Goal: Obtain resource: Download file/media

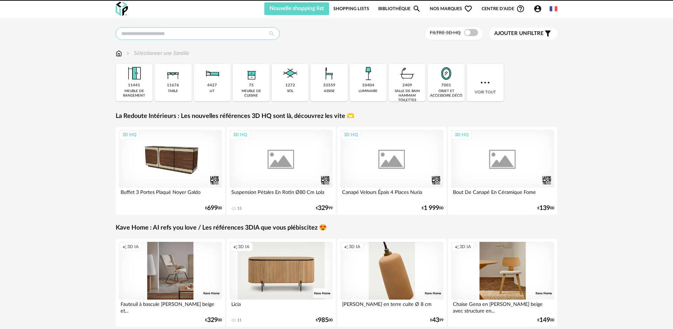
drag, startPoint x: 0, startPoint y: 0, endPoint x: 194, endPoint y: 36, distance: 197.3
click at [194, 36] on input "text" at bounding box center [198, 33] width 164 height 13
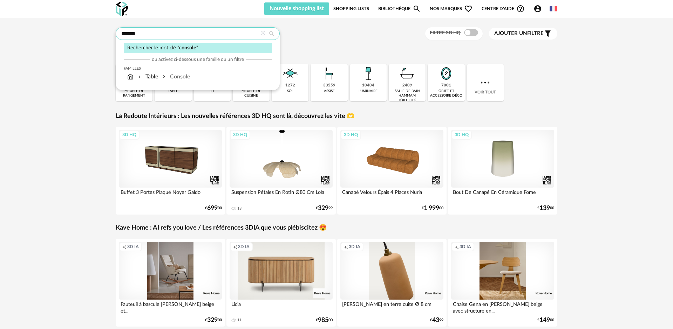
type input "*******"
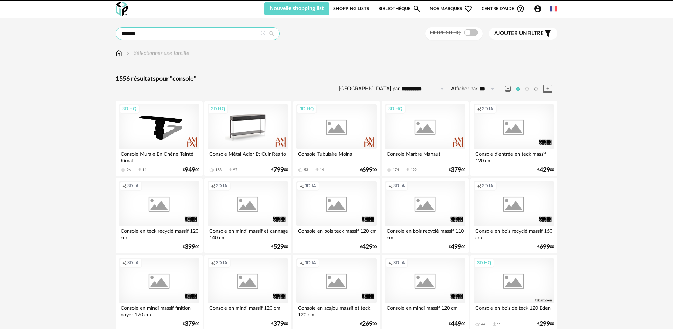
scroll to position [10, 0]
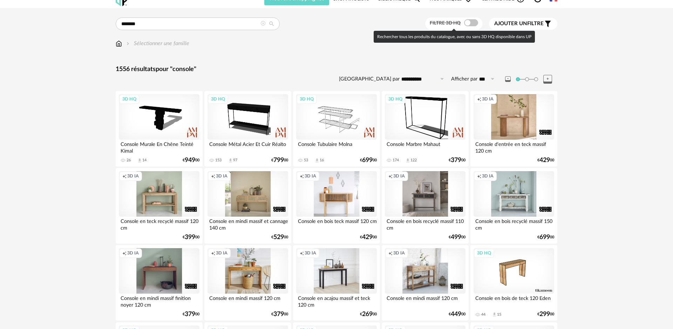
click at [465, 25] on span at bounding box center [471, 22] width 14 height 7
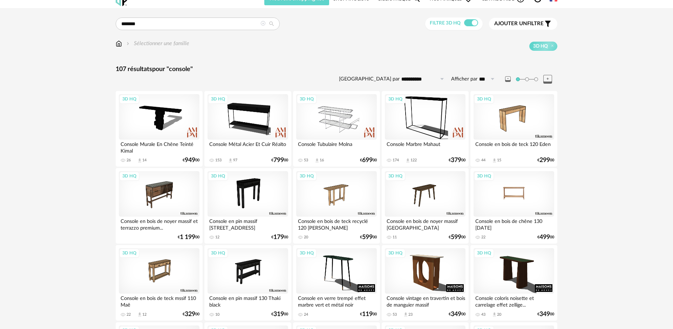
click at [520, 201] on div "3D HQ" at bounding box center [513, 194] width 81 height 46
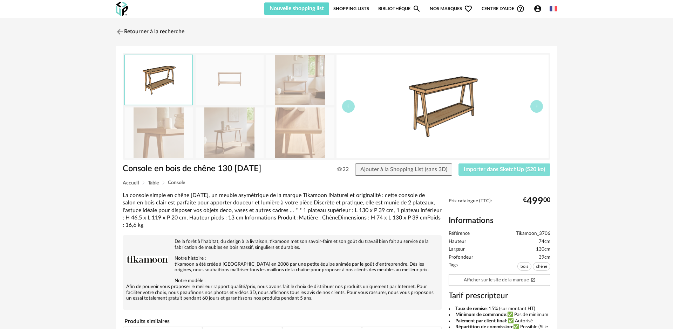
click at [495, 171] on span "Importer dans SketchUp (520 ko)" at bounding box center [503, 170] width 81 height 6
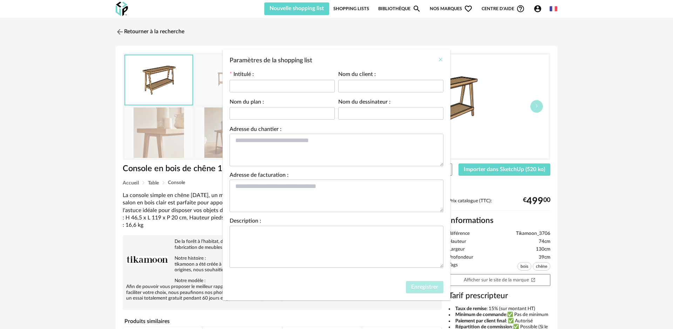
drag, startPoint x: 441, startPoint y: 58, endPoint x: 440, endPoint y: 63, distance: 4.6
click at [441, 58] on icon "Close" at bounding box center [441, 60] width 6 height 6
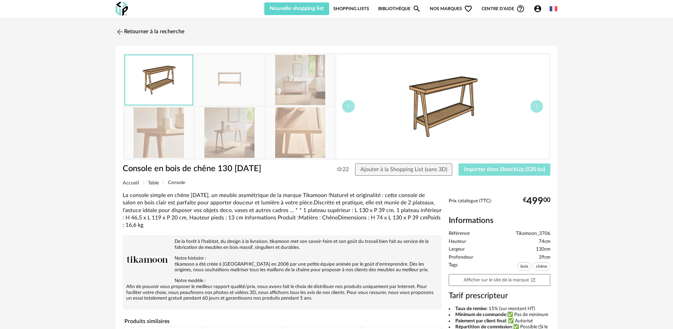
click at [497, 171] on span "Importer dans SketchUp (520 ko)" at bounding box center [503, 170] width 81 height 6
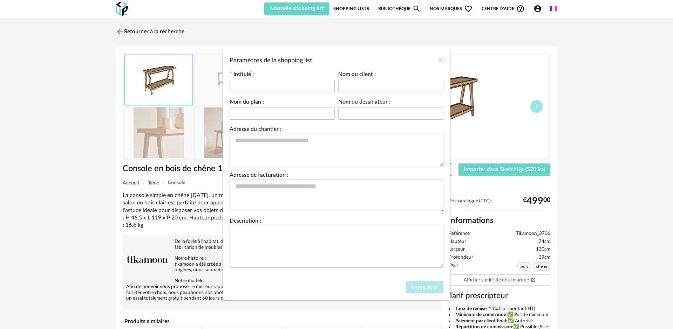
click at [439, 59] on icon "Close" at bounding box center [441, 60] width 6 height 6
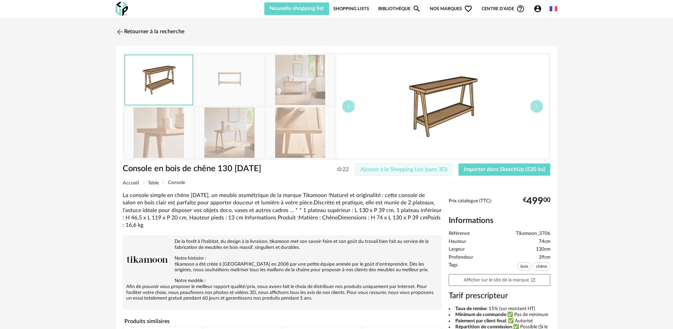
click at [413, 170] on span "Ajouter à la Shopping List (sans 3D)" at bounding box center [403, 170] width 87 height 6
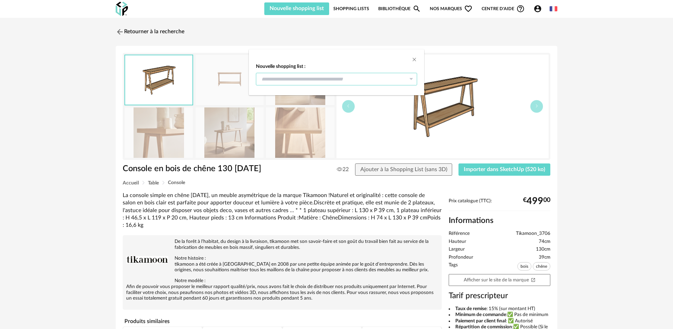
click at [340, 81] on input "dialog" at bounding box center [336, 79] width 161 height 13
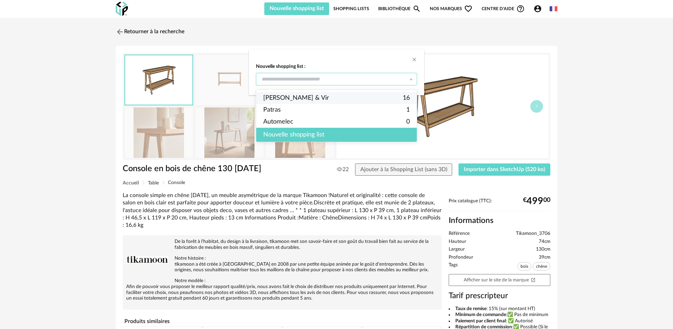
click at [308, 96] on li "Jeff & Vir 16" at bounding box center [336, 98] width 160 height 12
type input "**********"
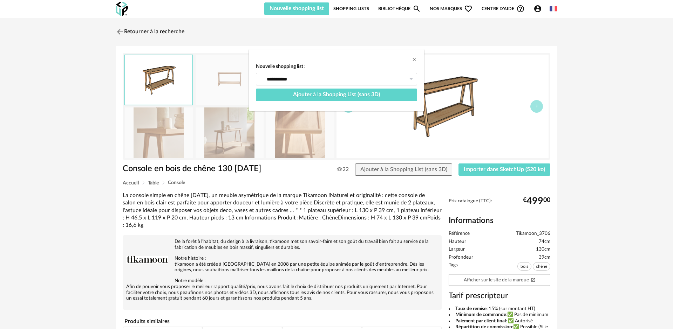
click at [493, 168] on div "**********" at bounding box center [336, 164] width 673 height 329
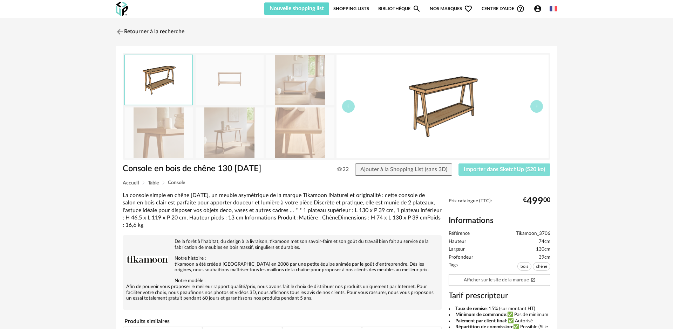
click at [460, 168] on button "Importer dans SketchUp (520 ko)" at bounding box center [504, 170] width 92 height 13
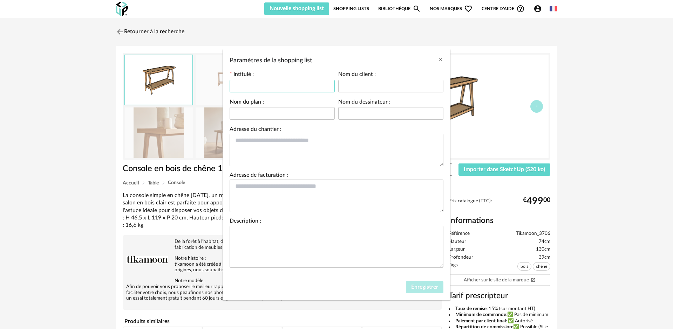
click at [302, 81] on input "Paramètres de la shopping list" at bounding box center [281, 86] width 105 height 13
click at [440, 60] on icon "Close" at bounding box center [441, 60] width 6 height 6
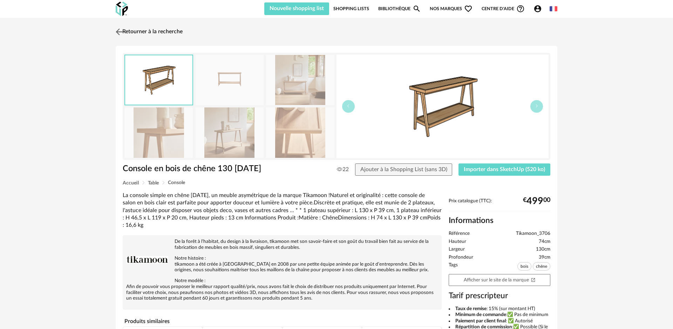
click at [118, 31] on img at bounding box center [119, 32] width 10 height 10
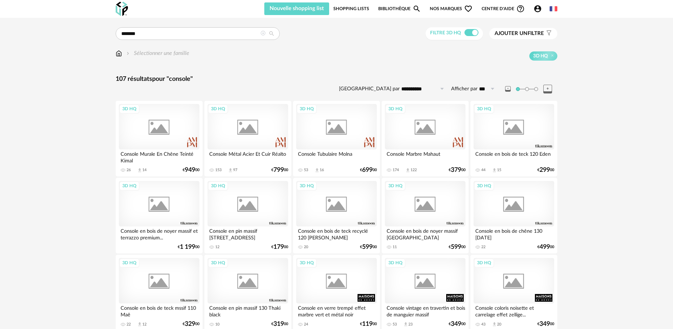
scroll to position [10, 0]
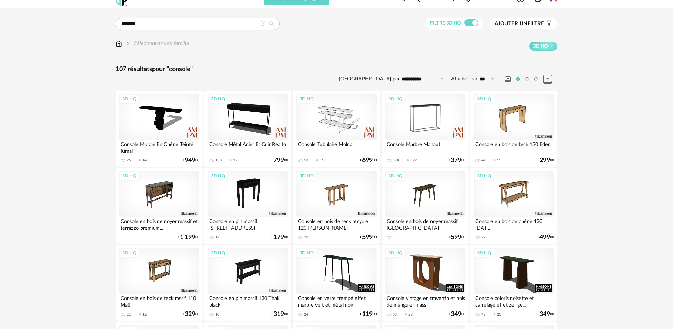
click at [420, 122] on div "3D HQ" at bounding box center [425, 117] width 81 height 46
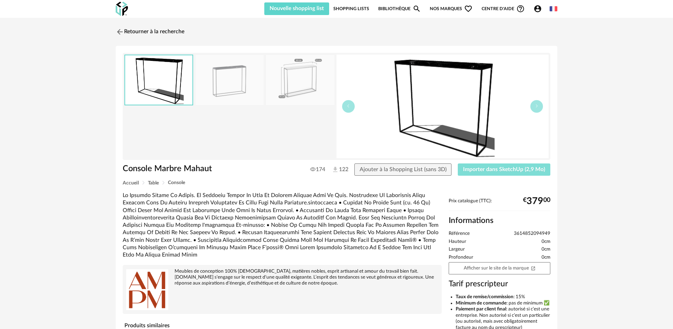
click at [491, 172] on span "Importer dans SketchUp (2,9 Mo)" at bounding box center [504, 170] width 82 height 6
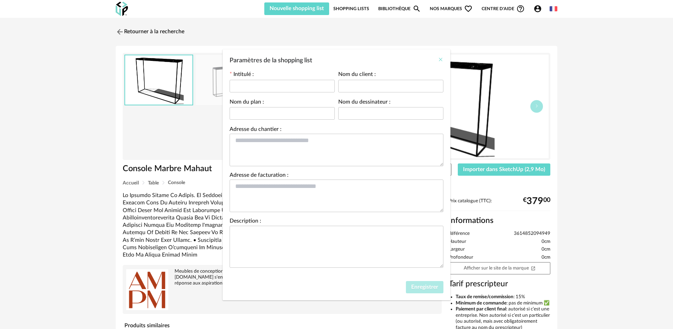
drag, startPoint x: 442, startPoint y: 60, endPoint x: 448, endPoint y: 50, distance: 11.8
click at [442, 60] on icon "Close" at bounding box center [441, 60] width 6 height 6
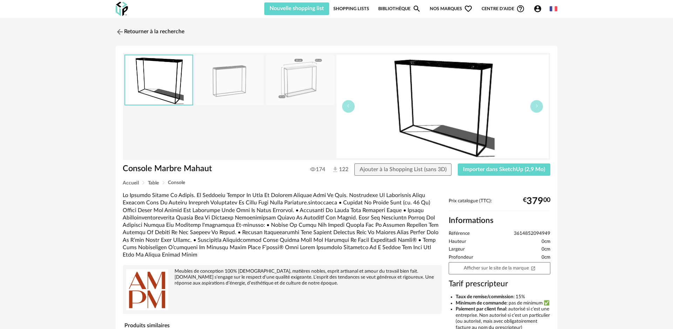
click at [540, 8] on icon "Account Circle icon" at bounding box center [537, 8] width 7 height 7
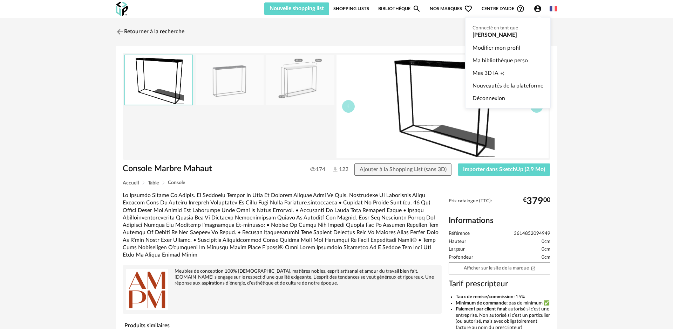
drag, startPoint x: 523, startPoint y: 33, endPoint x: 511, endPoint y: 34, distance: 11.6
click at [514, 34] on ul "Connecté en tant que Marianne Corvisier Modifier mon profil Ma bibliothèque per…" at bounding box center [507, 62] width 85 height 91
click at [505, 34] on ul "Connecté en tant que Marianne Corvisier Modifier mon profil Ma bibliothèque per…" at bounding box center [507, 62] width 85 height 91
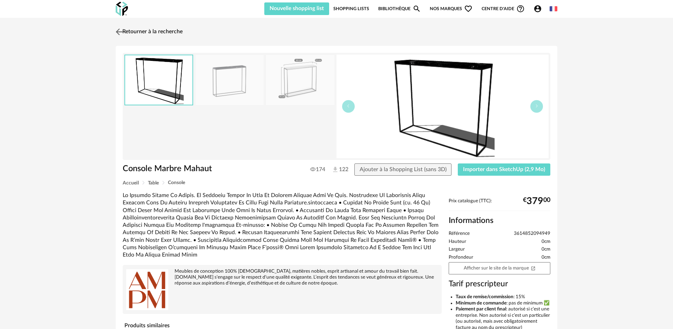
click at [122, 32] on img at bounding box center [119, 32] width 10 height 10
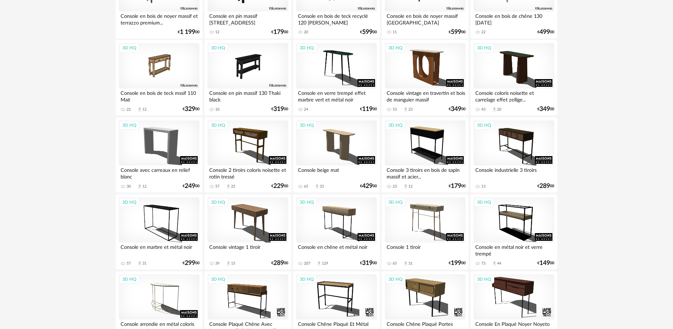
scroll to position [236, 0]
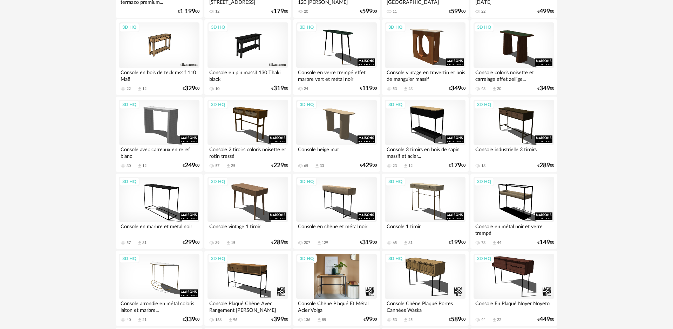
click at [342, 271] on div "3D HQ" at bounding box center [336, 277] width 81 height 46
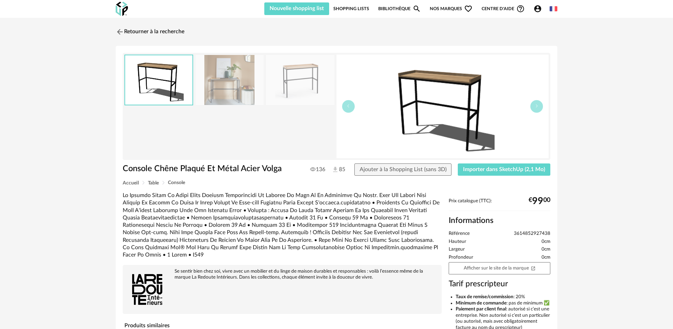
click at [233, 82] on img at bounding box center [229, 80] width 68 height 50
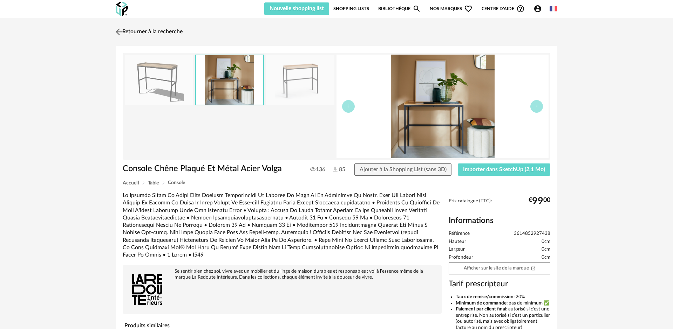
click at [121, 33] on img at bounding box center [119, 32] width 10 height 10
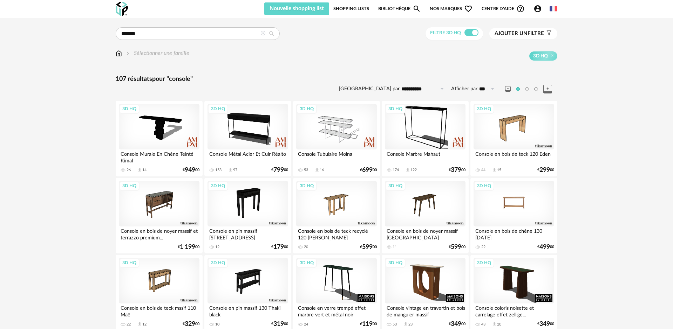
click at [548, 217] on div "3D HQ" at bounding box center [513, 204] width 81 height 46
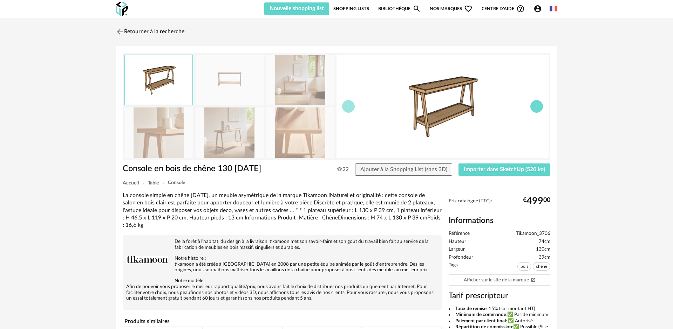
click at [538, 106] on icon "button" at bounding box center [536, 106] width 4 height 4
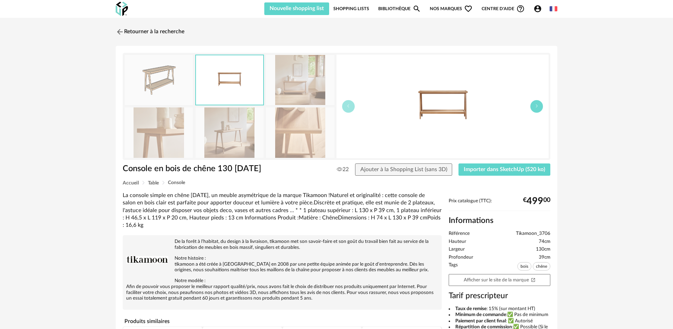
click at [538, 106] on icon "button" at bounding box center [536, 106] width 4 height 4
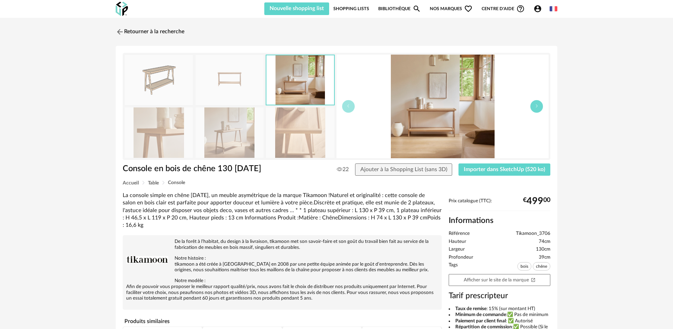
click at [538, 106] on icon "button" at bounding box center [536, 106] width 4 height 4
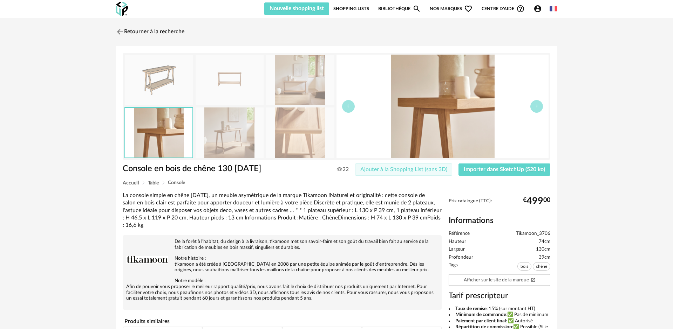
click at [397, 172] on span "Ajouter à la Shopping List (sans 3D)" at bounding box center [403, 170] width 87 height 6
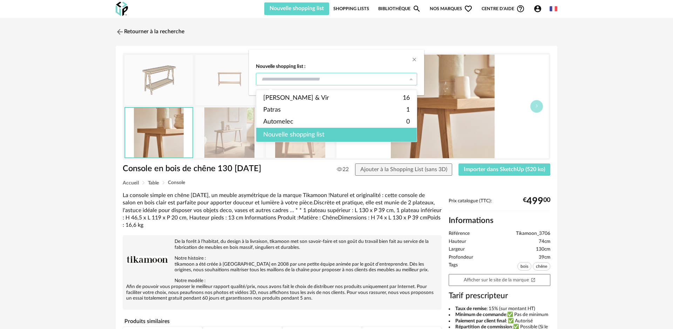
click at [399, 79] on input "dialog" at bounding box center [336, 79] width 161 height 13
click at [365, 133] on div "Nouvelle shopping list" at bounding box center [336, 135] width 160 height 14
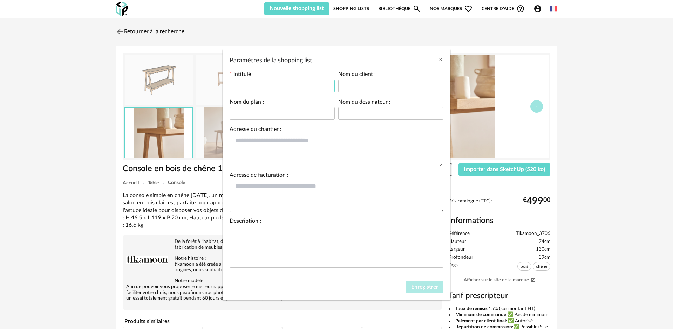
click at [273, 87] on input "Paramètres de la shopping list" at bounding box center [281, 86] width 105 height 13
click at [242, 86] on input "********" at bounding box center [281, 86] width 105 height 13
type input "*********"
click at [423, 288] on span "Enregistrer" at bounding box center [424, 287] width 27 height 6
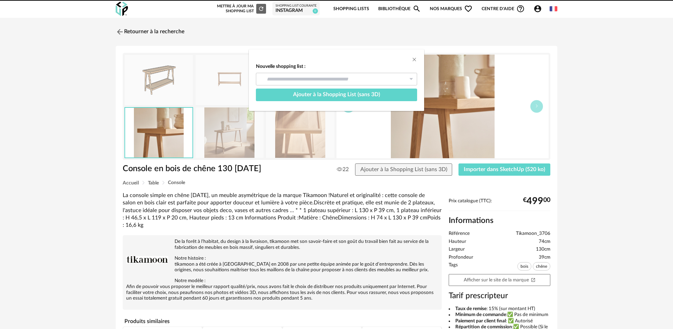
type input "*********"
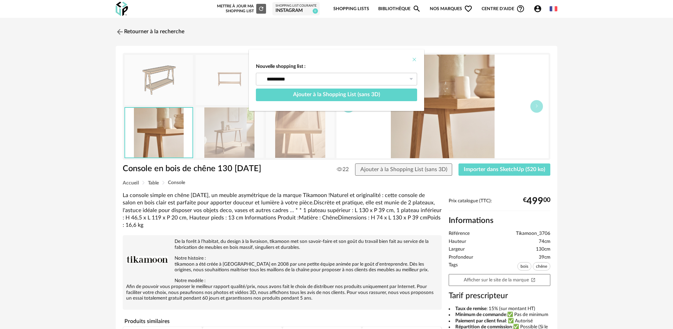
click at [414, 61] on icon "Close" at bounding box center [414, 60] width 6 height 6
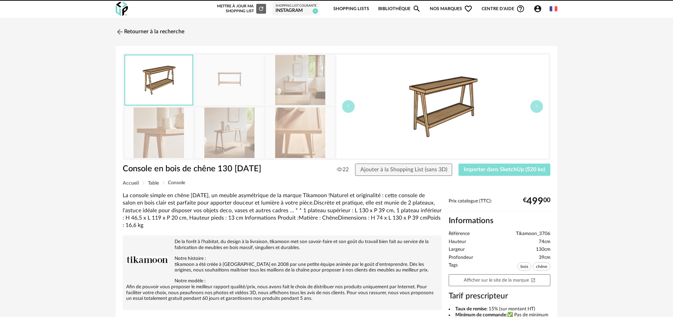
click at [515, 169] on span "Importer dans SketchUp (520 ko)" at bounding box center [503, 170] width 81 height 6
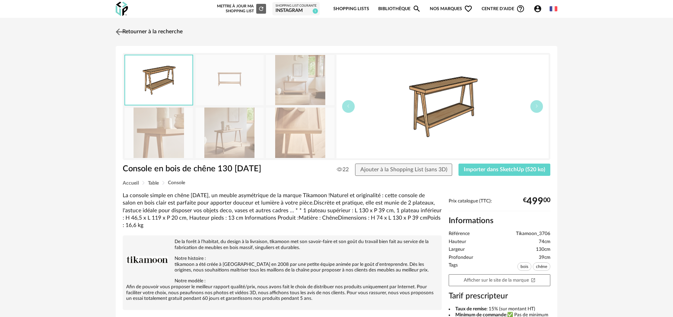
click at [119, 33] on img at bounding box center [119, 32] width 10 height 10
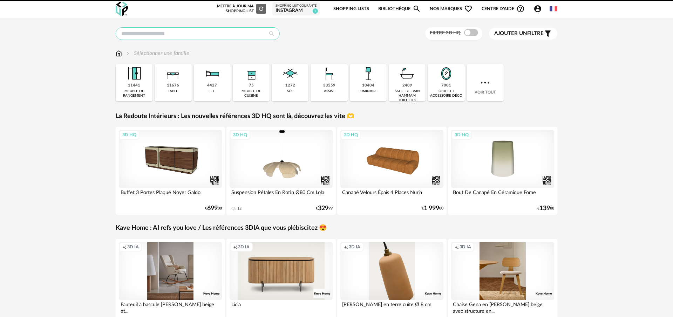
click at [202, 34] on input "text" at bounding box center [198, 33] width 164 height 13
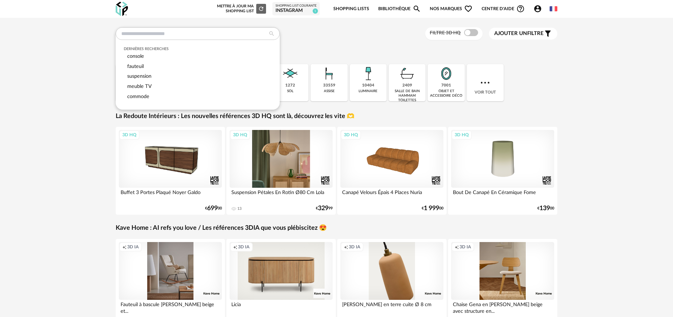
drag, startPoint x: 296, startPoint y: 154, endPoint x: 304, endPoint y: 155, distance: 7.8
click at [296, 154] on div "3D HQ" at bounding box center [280, 159] width 103 height 58
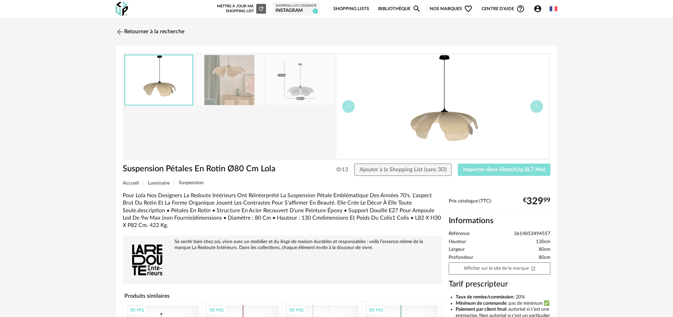
click at [491, 172] on span "Importer dans SketchUp (8,7 Mo)" at bounding box center [504, 170] width 82 height 6
click at [122, 34] on img at bounding box center [119, 32] width 10 height 10
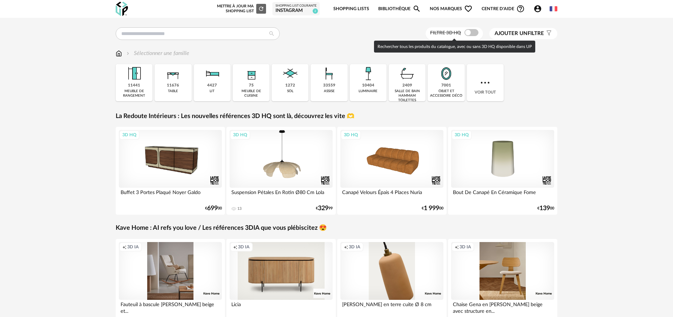
click at [467, 33] on span at bounding box center [471, 32] width 14 height 7
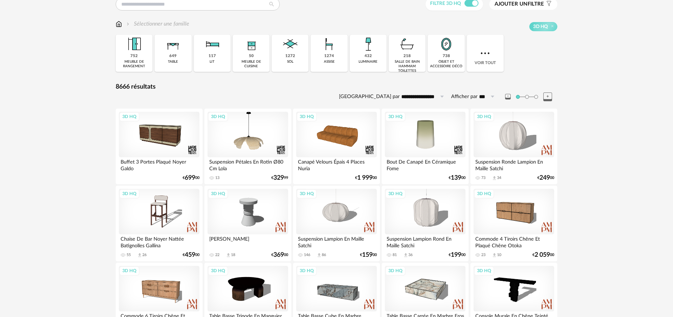
scroll to position [30, 0]
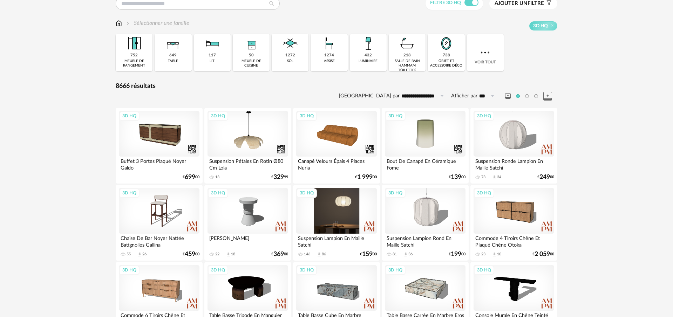
click at [344, 214] on div "3D HQ" at bounding box center [336, 211] width 81 height 46
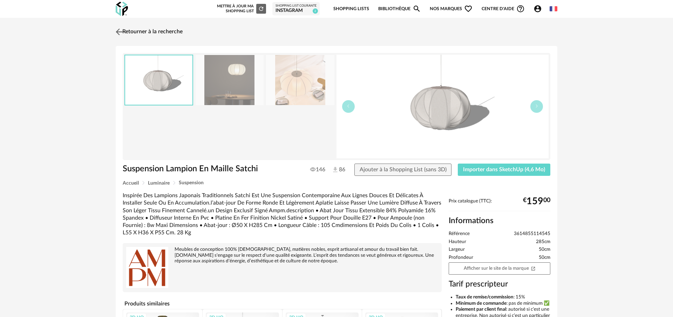
click at [119, 33] on img at bounding box center [119, 32] width 10 height 10
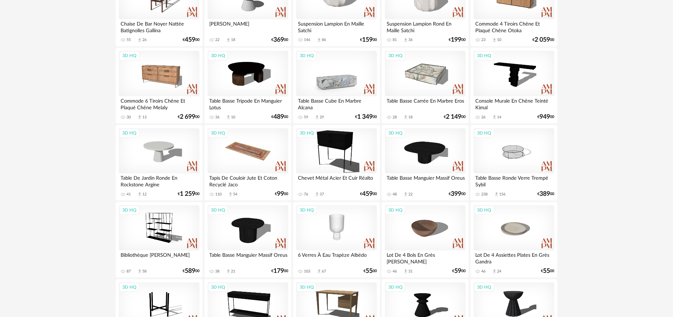
scroll to position [246, 0]
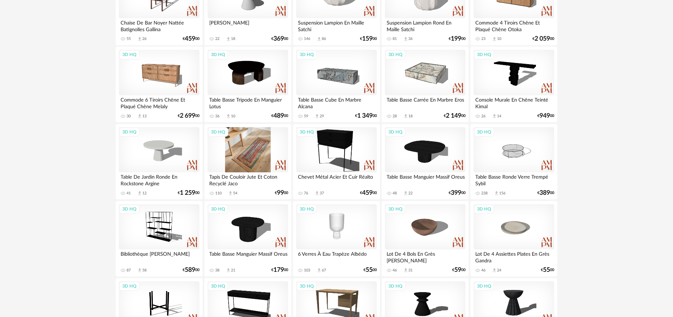
click at [267, 151] on div "3D HQ" at bounding box center [247, 150] width 81 height 46
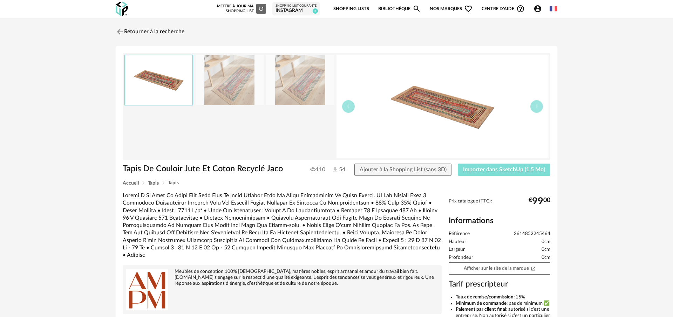
click at [533, 168] on span "Importer dans SketchUp (1,5 Mo)" at bounding box center [504, 170] width 82 height 6
click at [117, 32] on img at bounding box center [119, 32] width 10 height 10
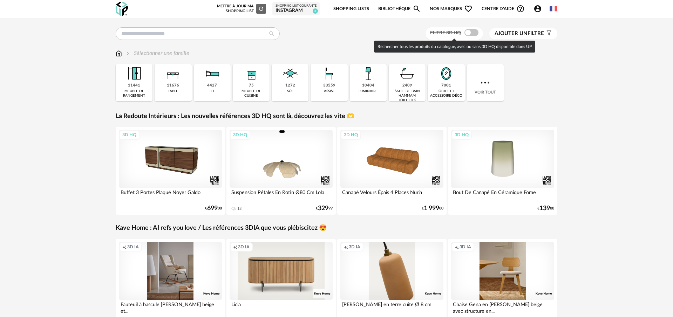
click at [467, 34] on span at bounding box center [471, 32] width 14 height 7
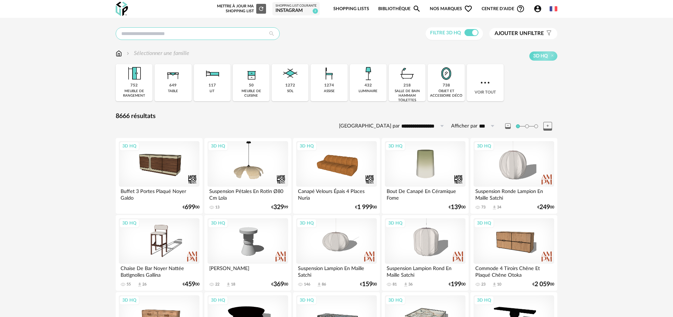
click at [210, 35] on input "text" at bounding box center [198, 33] width 164 height 13
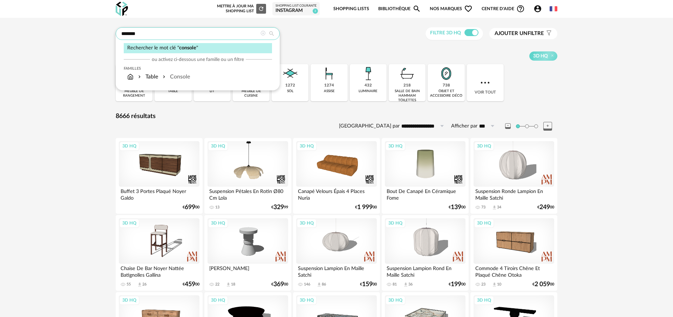
type input "*******"
type input "**********"
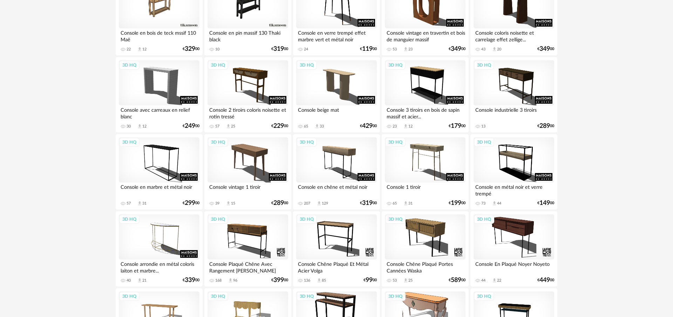
scroll to position [277, 0]
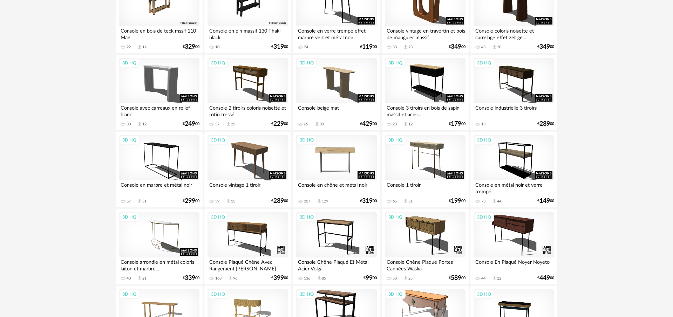
click at [344, 156] on div "3D HQ" at bounding box center [336, 158] width 81 height 46
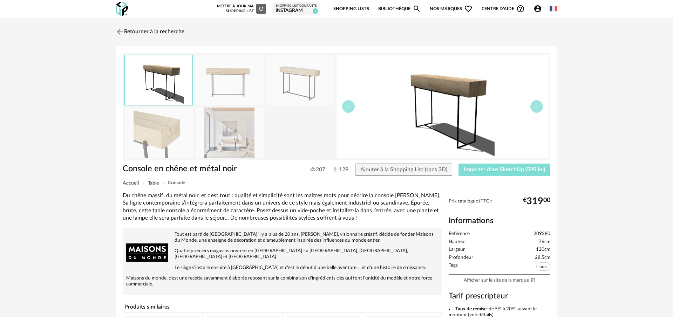
click at [496, 170] on span "Importer dans SketchUp (520 ko)" at bounding box center [503, 170] width 81 height 6
click at [118, 31] on img at bounding box center [119, 32] width 10 height 10
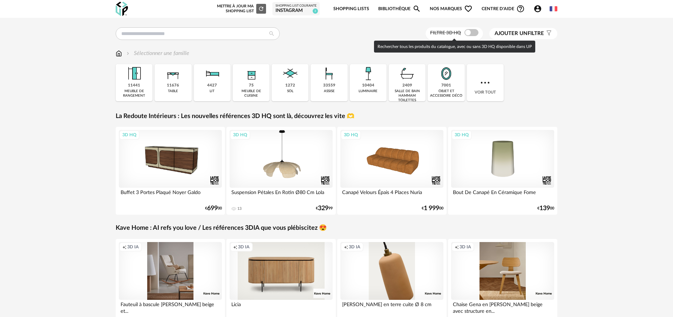
drag, startPoint x: 463, startPoint y: 34, endPoint x: 330, endPoint y: 35, distance: 132.8
click at [464, 34] on span at bounding box center [471, 32] width 14 height 7
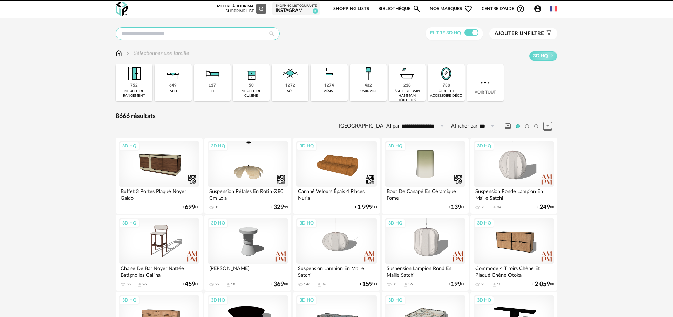
click at [171, 35] on input "text" at bounding box center [198, 33] width 164 height 13
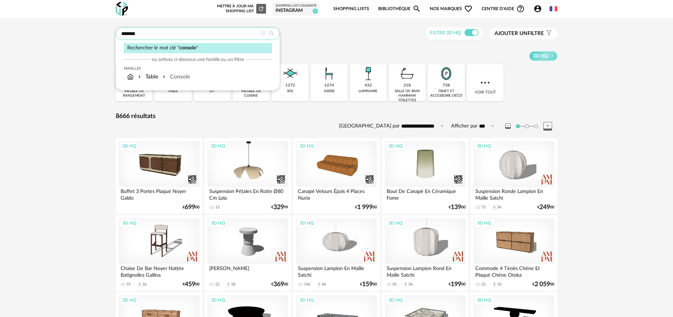
type input "*******"
type input "**********"
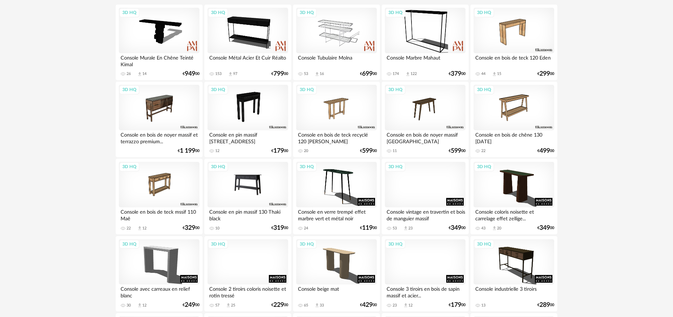
scroll to position [97, 0]
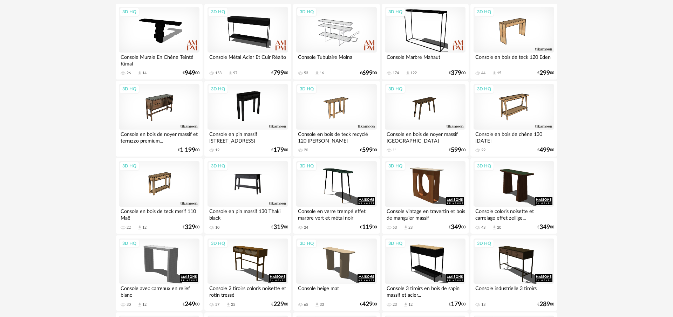
click at [248, 178] on div "3D HQ" at bounding box center [247, 184] width 81 height 46
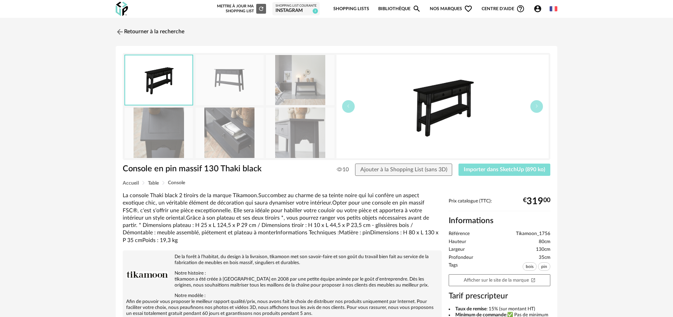
click at [494, 171] on span "Importer dans SketchUp (890 ko)" at bounding box center [503, 170] width 81 height 6
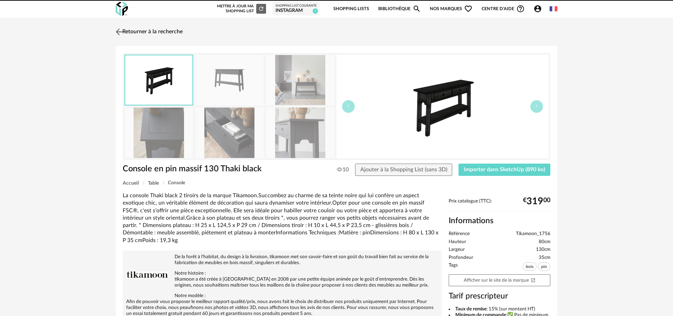
click at [136, 32] on link "Retourner à la recherche" at bounding box center [148, 31] width 69 height 15
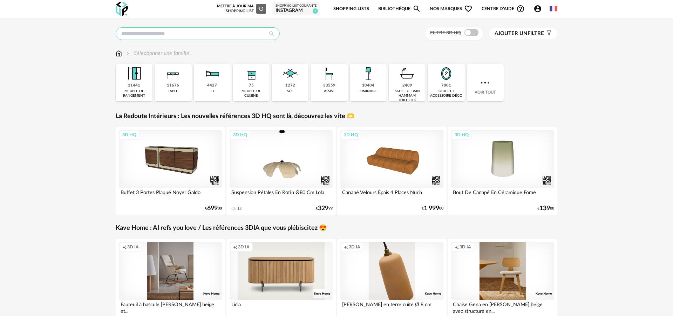
click at [219, 32] on input "text" at bounding box center [198, 33] width 164 height 13
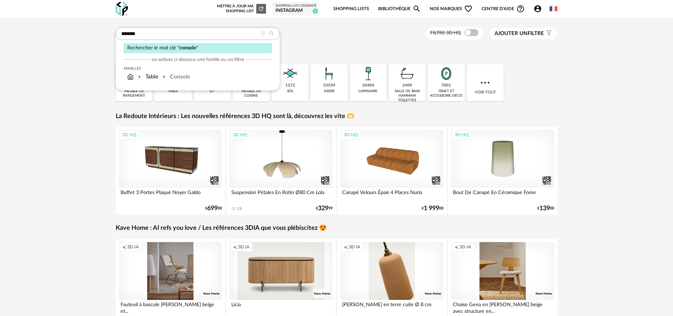
type input "*******"
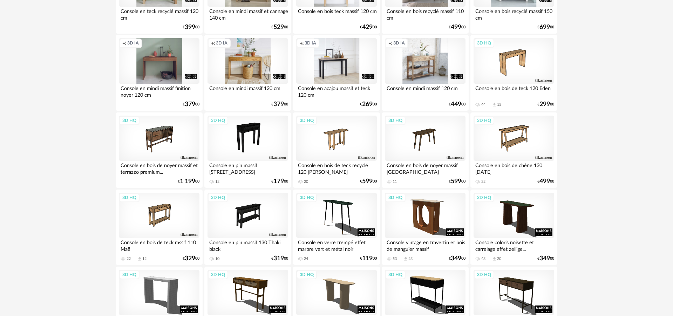
scroll to position [221, 0]
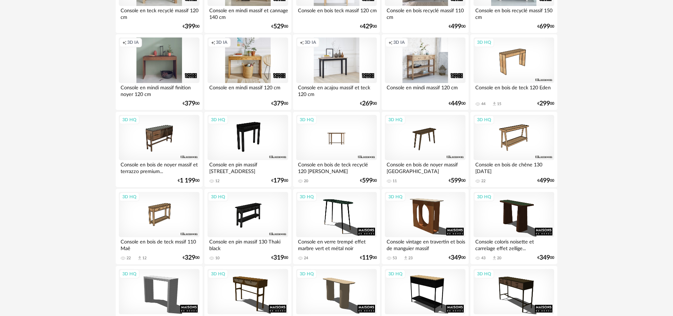
click at [326, 146] on div "3D HQ" at bounding box center [336, 138] width 81 height 46
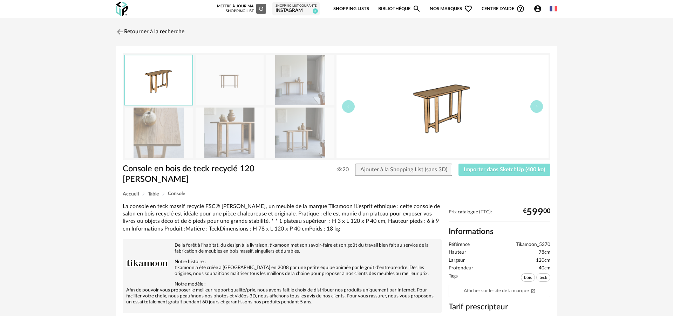
click at [481, 168] on span "Importer dans SketchUp (400 ko)" at bounding box center [503, 170] width 81 height 6
click at [124, 29] on link "Retourner à la recherche" at bounding box center [148, 31] width 69 height 15
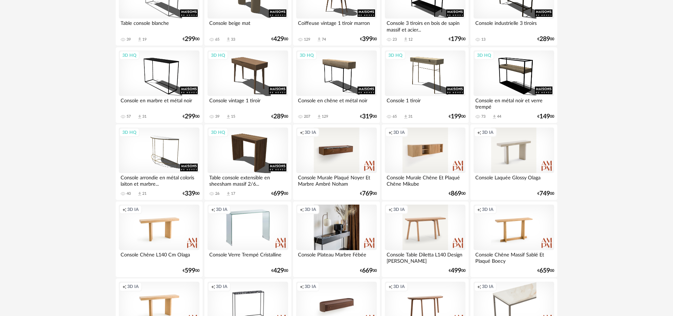
scroll to position [595, 0]
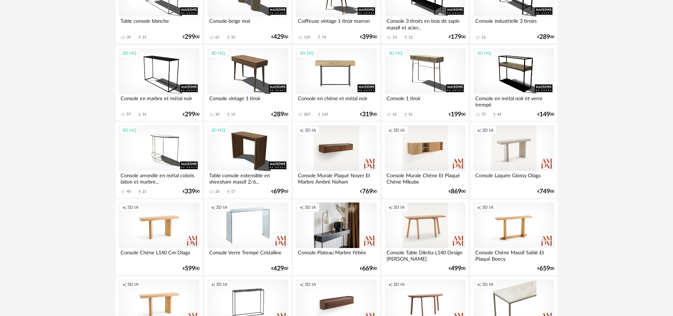
click at [336, 67] on div "3D HQ" at bounding box center [336, 71] width 81 height 46
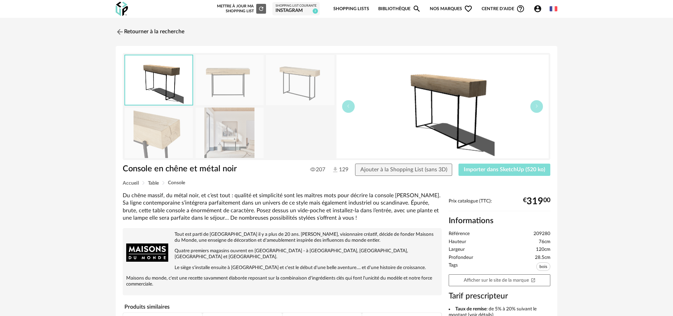
click at [500, 169] on span "Importer dans SketchUp (520 ko)" at bounding box center [503, 170] width 81 height 6
click at [117, 33] on img at bounding box center [119, 32] width 10 height 10
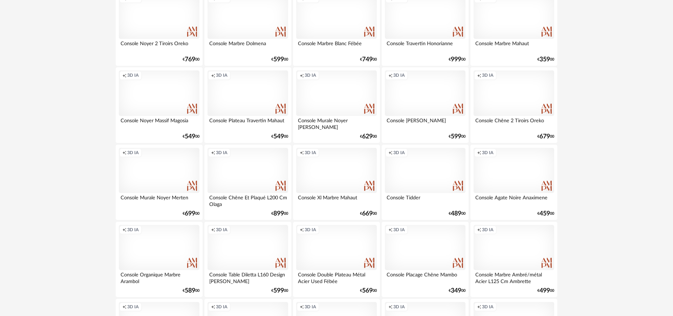
scroll to position [963, 0]
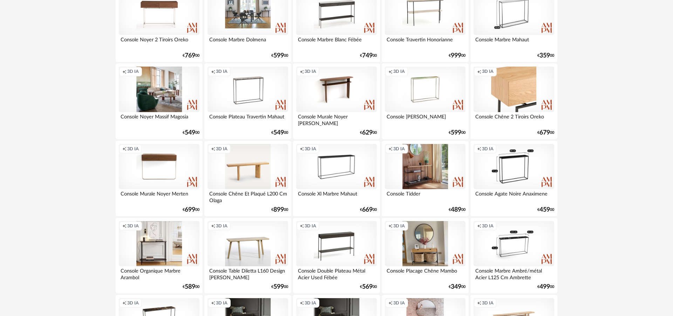
click at [158, 95] on div "Creation icon 3D IA" at bounding box center [159, 90] width 81 height 46
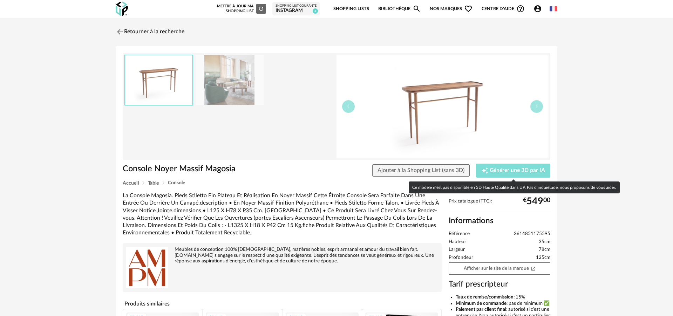
click at [540, 173] on span "Générer une 3D par IA" at bounding box center [516, 171] width 55 height 6
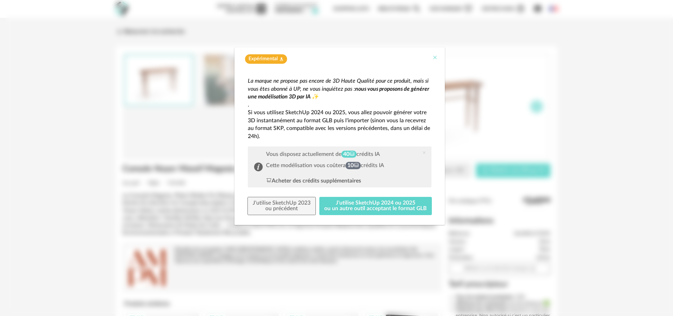
click at [435, 57] on icon "Close" at bounding box center [435, 58] width 6 height 6
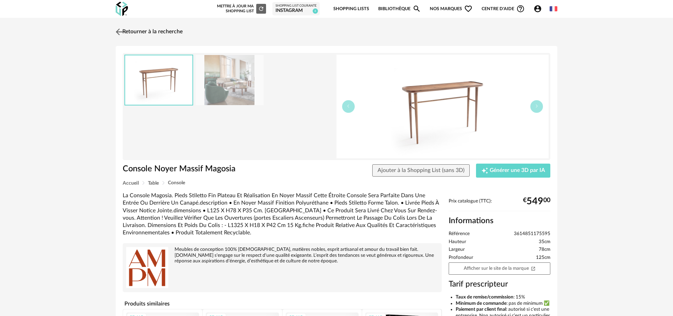
click at [119, 32] on img at bounding box center [119, 32] width 10 height 10
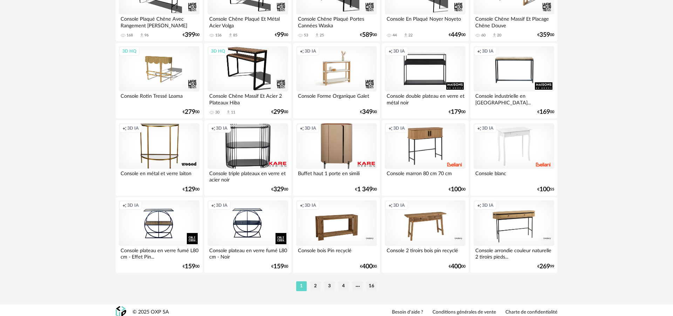
scroll to position [1378, 0]
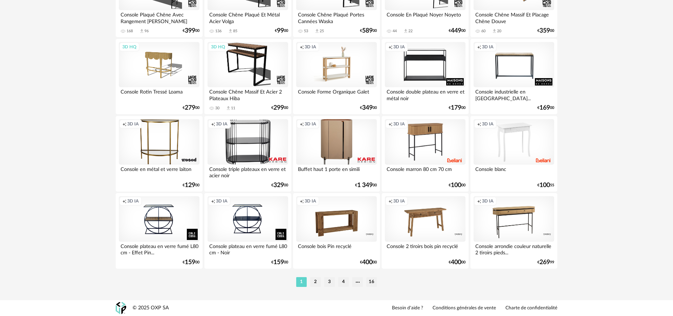
click at [318, 281] on li "2" at bounding box center [315, 282] width 11 height 10
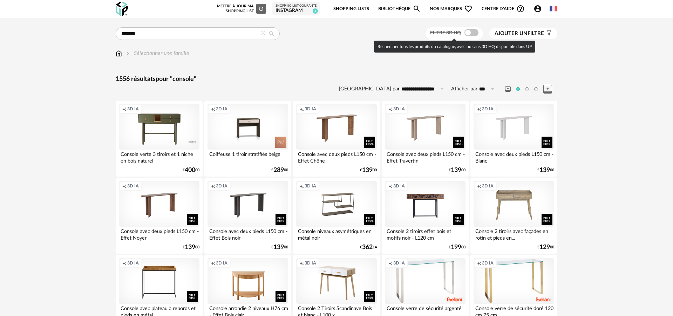
click at [469, 34] on span at bounding box center [471, 32] width 14 height 7
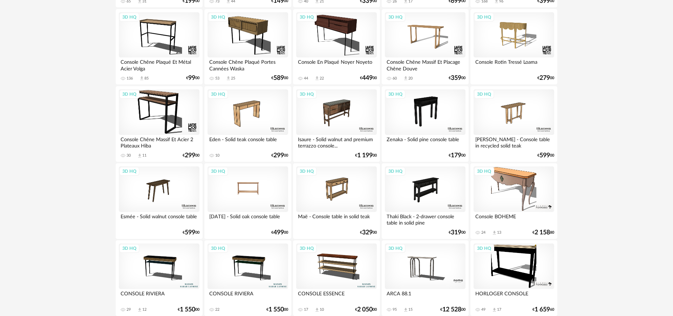
scroll to position [558, 0]
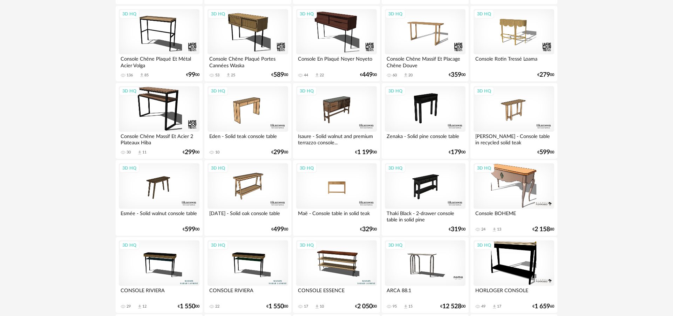
click at [343, 198] on div "3D HQ" at bounding box center [336, 186] width 81 height 46
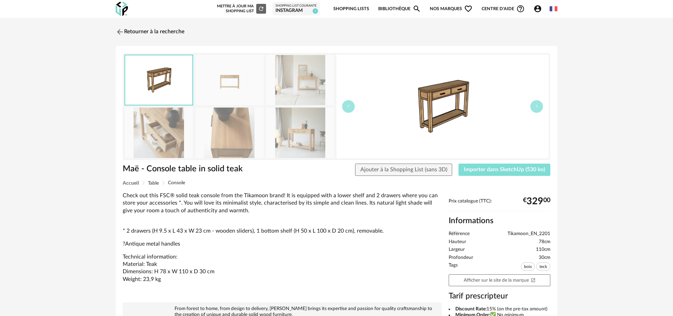
click at [496, 170] on span "Importer dans SketchUp (530 ko)" at bounding box center [503, 170] width 81 height 6
click at [125, 32] on link "Retourner à la recherche" at bounding box center [148, 31] width 69 height 15
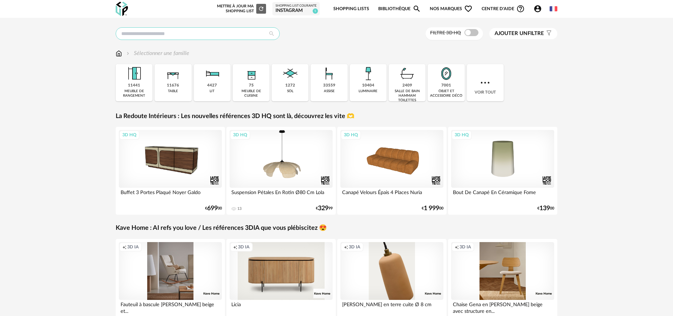
click at [242, 35] on input "text" at bounding box center [198, 33] width 164 height 13
type input "*****"
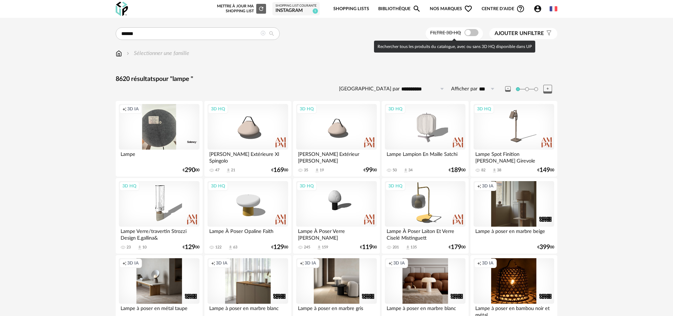
click at [468, 32] on span at bounding box center [471, 32] width 14 height 7
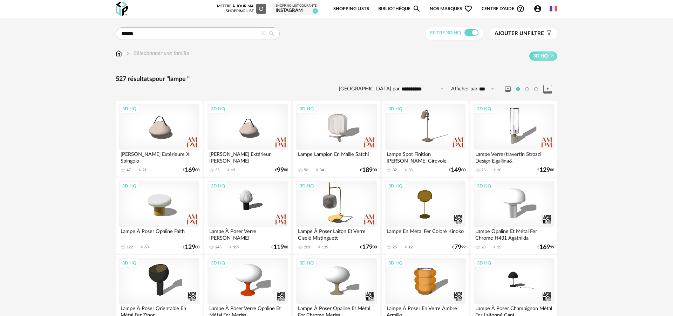
click at [525, 32] on span "Ajouter un" at bounding box center [510, 33] width 33 height 5
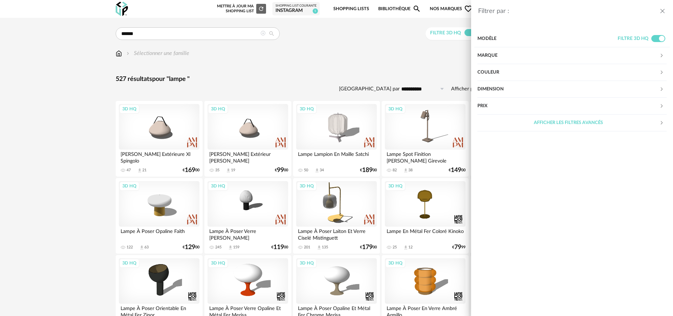
click at [506, 74] on div "Couleur" at bounding box center [568, 72] width 182 height 17
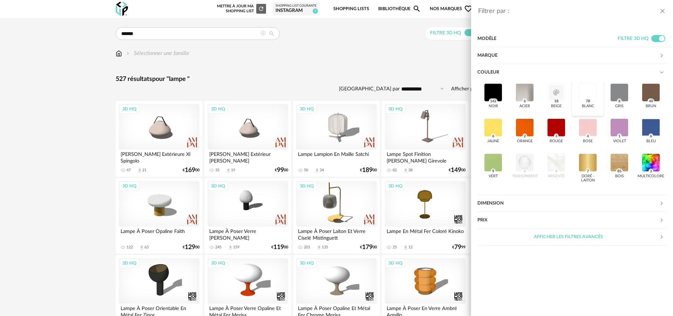
click at [590, 91] on div at bounding box center [587, 92] width 18 height 18
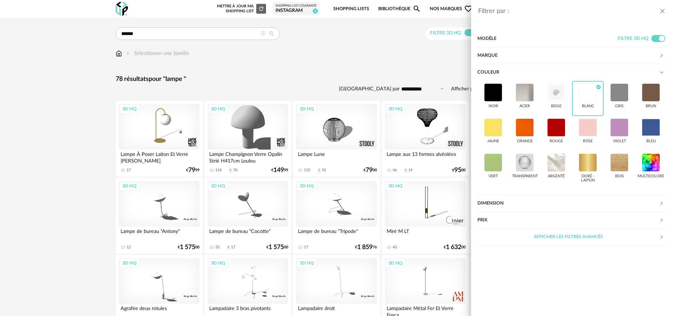
click at [301, 61] on div "Filtrer par : Modèle Filtre 3D HQ Marque &tradition 0 101 Copenhagen 0 366 Conc…" at bounding box center [336, 158] width 673 height 316
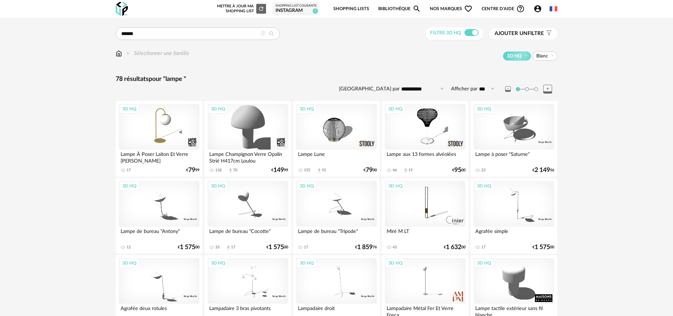
click at [556, 56] on span "Blanc" at bounding box center [544, 55] width 25 height 9
click at [551, 56] on icon at bounding box center [552, 55] width 5 height 5
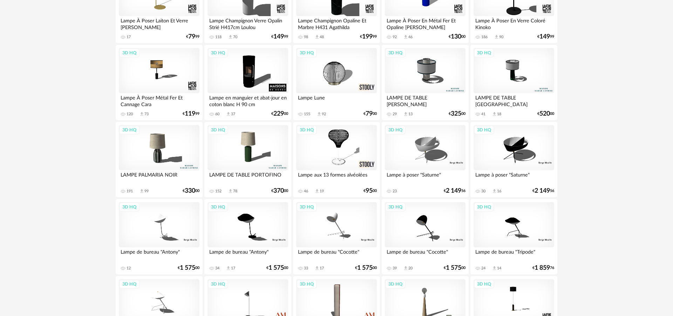
scroll to position [367, 0]
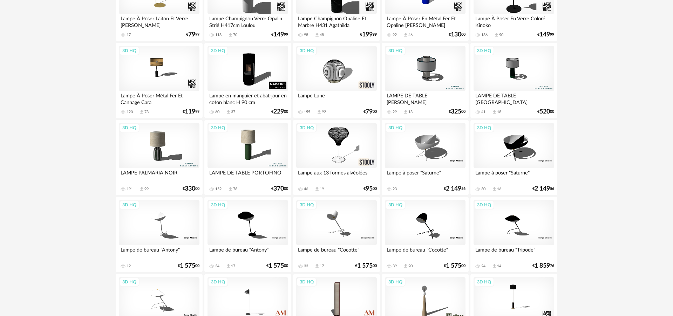
click at [233, 146] on div "3D HQ" at bounding box center [247, 146] width 81 height 46
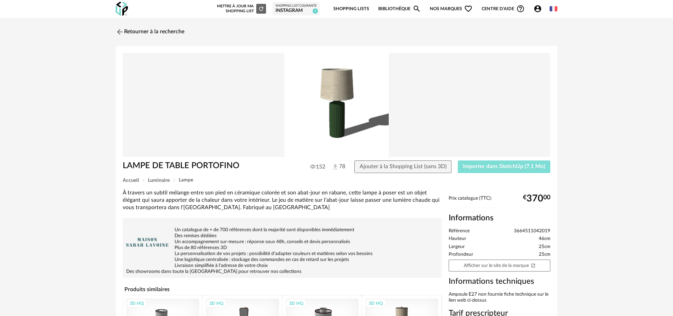
click at [498, 167] on span "Importer dans SketchUp (7,1 Mo)" at bounding box center [504, 167] width 82 height 6
click at [158, 33] on link "Retourner à la recherche" at bounding box center [148, 31] width 69 height 15
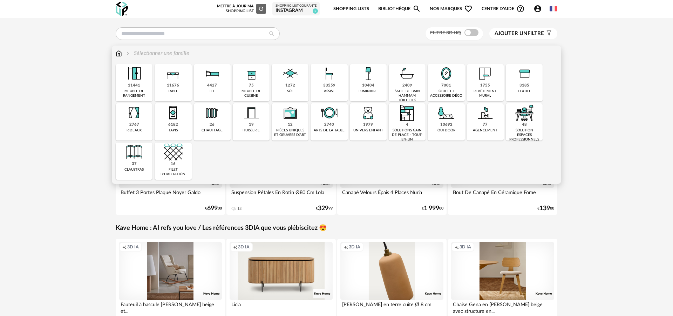
click at [452, 91] on div "objet et accessoire déco" at bounding box center [445, 93] width 33 height 9
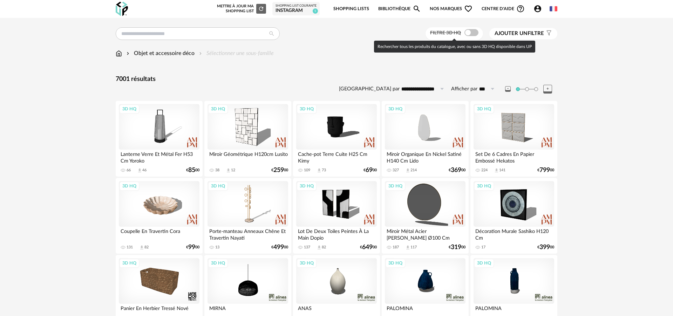
click at [464, 34] on span at bounding box center [471, 32] width 14 height 7
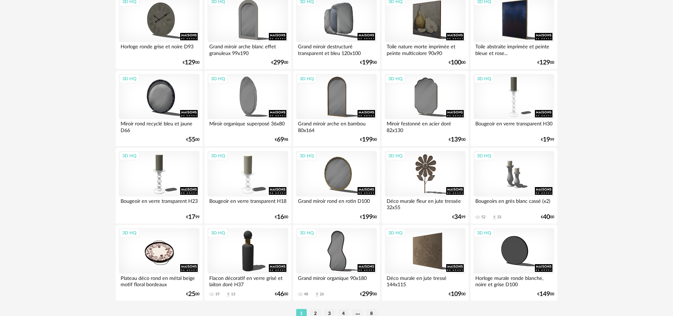
scroll to position [1378, 0]
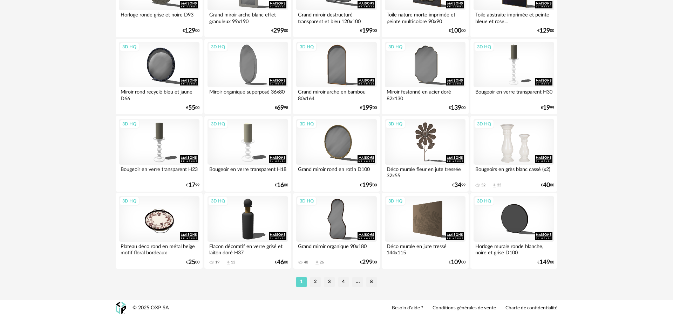
click at [503, 146] on div "3D HQ" at bounding box center [513, 142] width 81 height 46
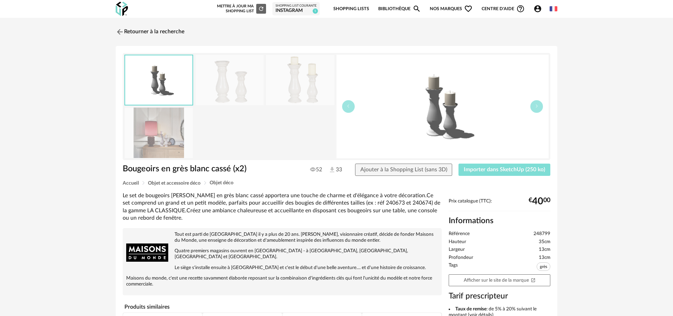
drag, startPoint x: 488, startPoint y: 172, endPoint x: 481, endPoint y: 173, distance: 7.1
click at [488, 172] on span "Importer dans SketchUp (250 ko)" at bounding box center [503, 170] width 81 height 6
click at [138, 34] on link "Retourner à la recherche" at bounding box center [148, 31] width 69 height 15
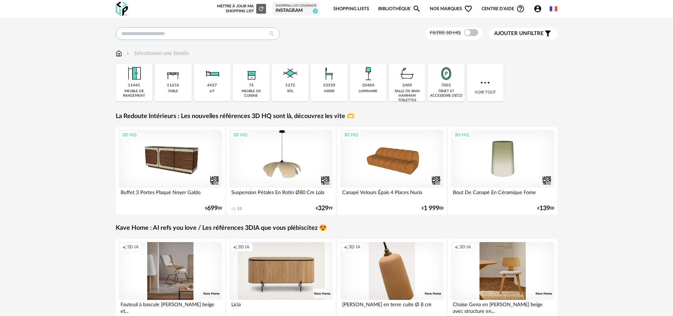
click at [210, 33] on input "text" at bounding box center [198, 33] width 164 height 13
type input "**********"
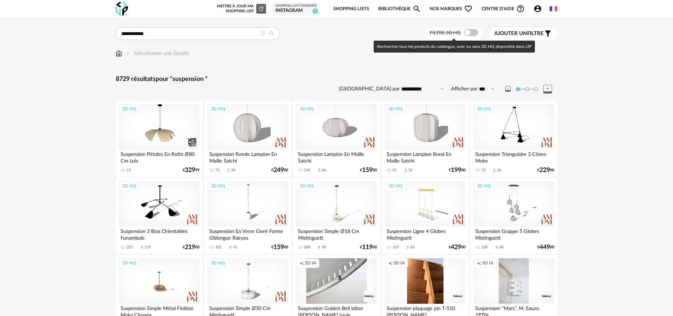
click at [465, 33] on span at bounding box center [471, 32] width 14 height 7
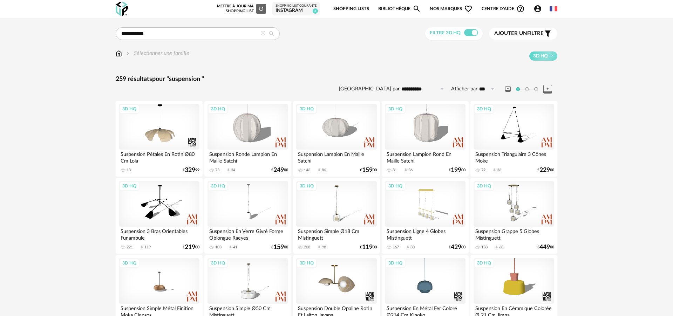
click at [532, 37] on div "Ajouter un filtre s Filter icon" at bounding box center [523, 33] width 58 height 8
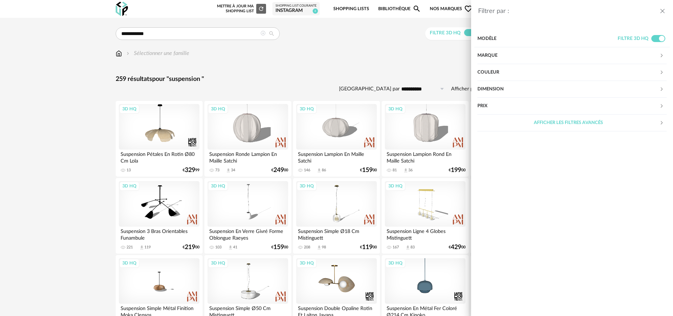
click at [516, 72] on div "Couleur" at bounding box center [568, 72] width 182 height 17
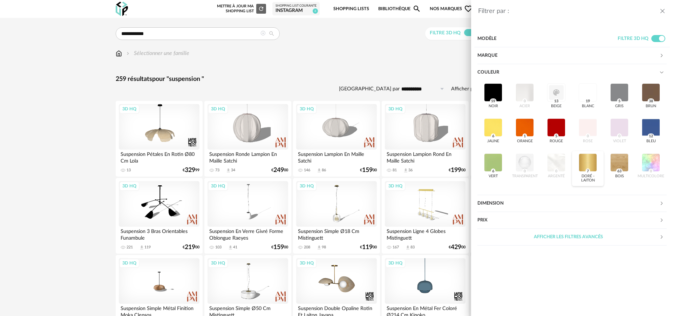
click at [587, 162] on div at bounding box center [587, 162] width 18 height 18
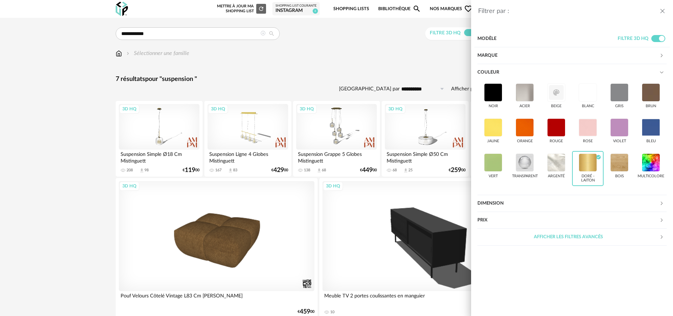
click at [360, 53] on div "Filtrer par : Modèle Filtre 3D HQ Marque &tradition 0 101 Copenhagen 0 366 Conc…" at bounding box center [336, 158] width 673 height 316
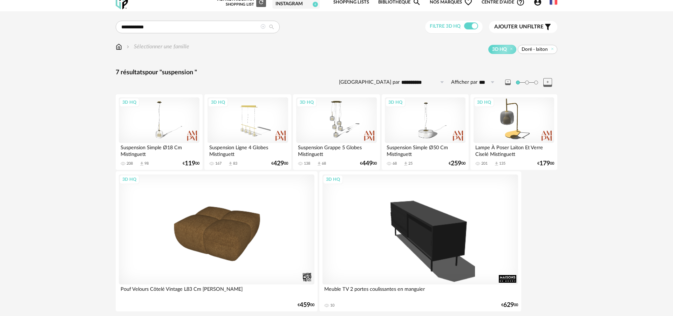
scroll to position [33, 0]
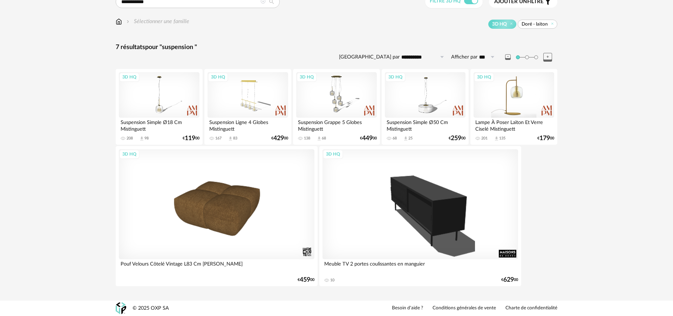
click at [527, 104] on div "3D HQ" at bounding box center [513, 95] width 81 height 46
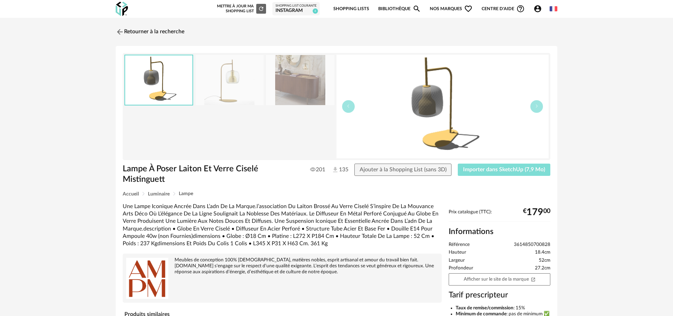
click at [488, 167] on span "Importer dans SketchUp (7,9 Mo)" at bounding box center [504, 170] width 82 height 6
click at [181, 30] on link "Retourner à la recherche" at bounding box center [148, 31] width 69 height 15
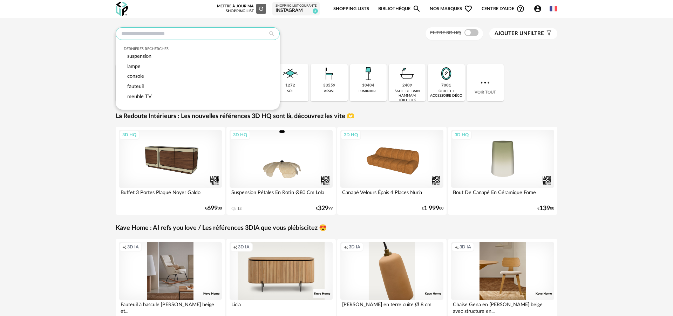
click at [240, 33] on input "text" at bounding box center [198, 33] width 164 height 13
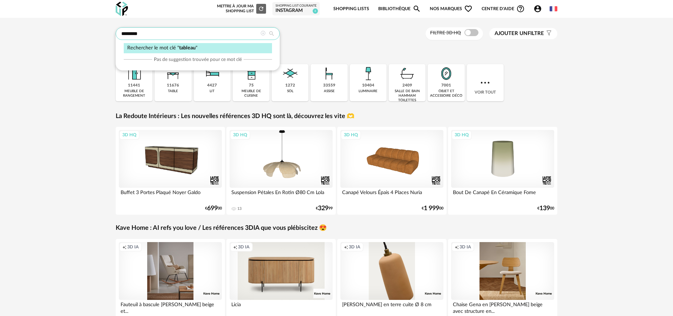
type input "*******"
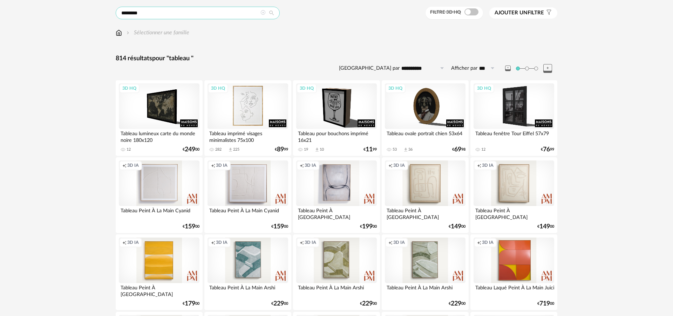
scroll to position [21, 0]
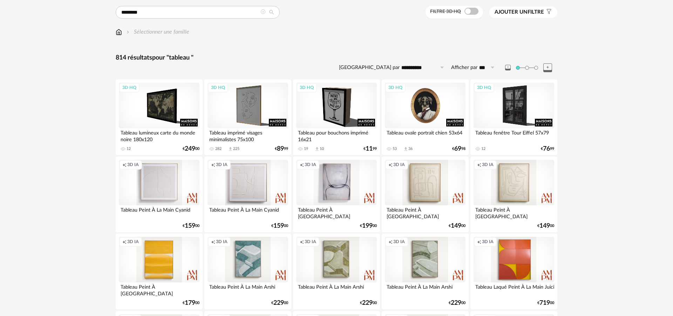
click at [431, 110] on div "3D HQ" at bounding box center [425, 106] width 81 height 46
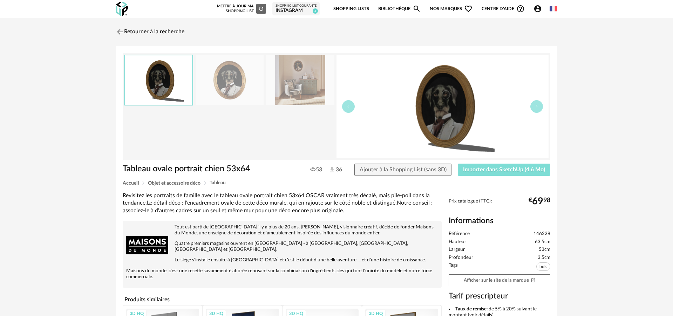
click at [498, 174] on button "Importer dans SketchUp (4,6 Mo)" at bounding box center [503, 170] width 92 height 13
click at [118, 32] on img at bounding box center [119, 32] width 10 height 10
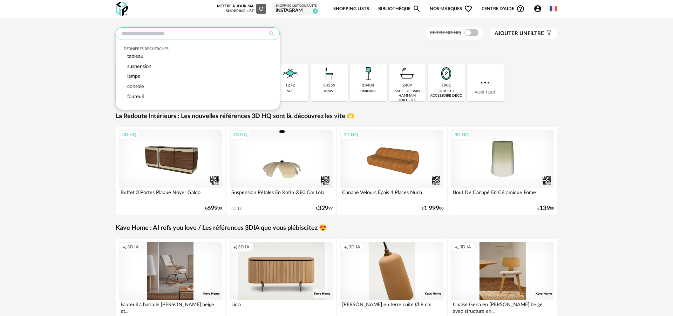
click at [196, 33] on input "text" at bounding box center [198, 33] width 164 height 13
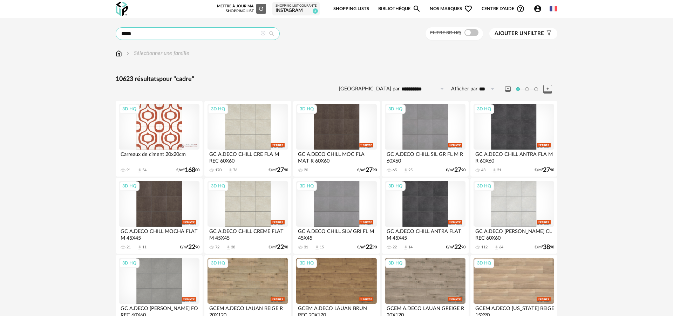
drag, startPoint x: 142, startPoint y: 32, endPoint x: 70, endPoint y: 30, distance: 71.5
type input "*******"
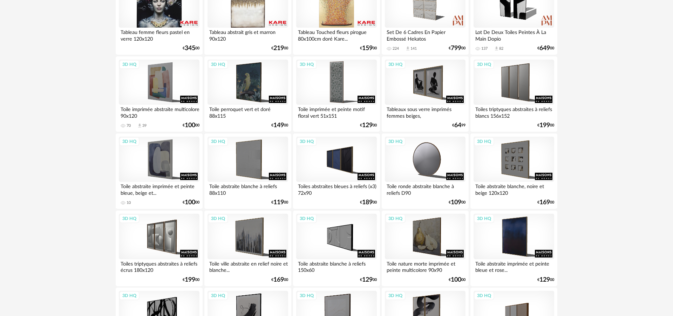
scroll to position [1282, 0]
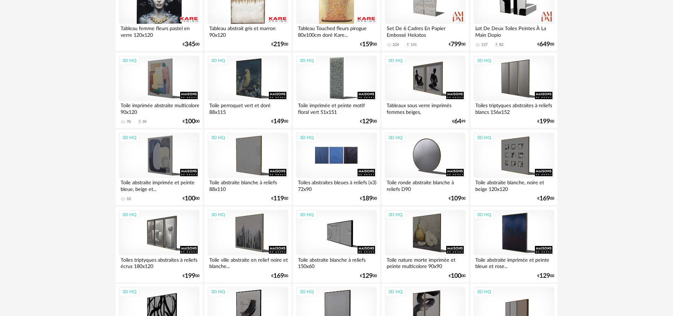
click at [342, 165] on div "3D HQ" at bounding box center [336, 156] width 81 height 46
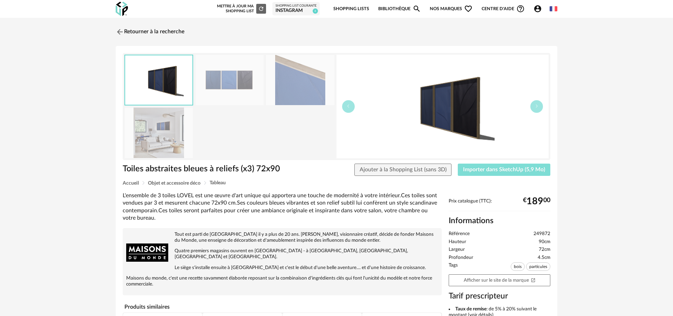
click at [506, 170] on span "Importer dans SketchUp (5,9 Mo)" at bounding box center [504, 170] width 82 height 6
click at [142, 32] on link "Retourner à la recherche" at bounding box center [148, 31] width 69 height 15
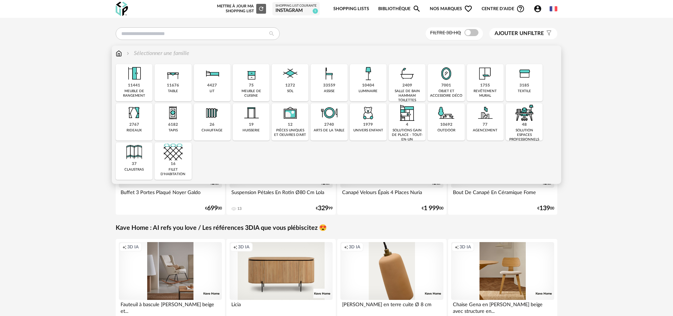
click at [442, 82] on img at bounding box center [445, 73] width 19 height 19
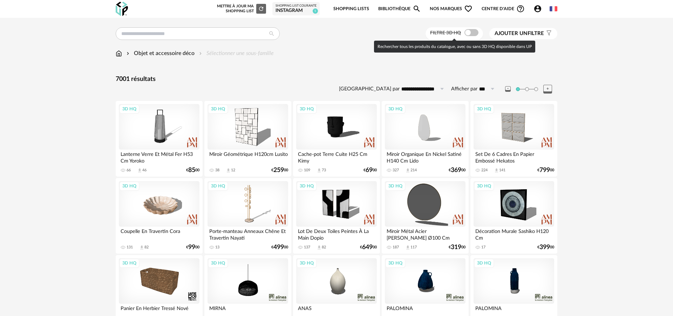
click at [464, 34] on span at bounding box center [471, 32] width 14 height 7
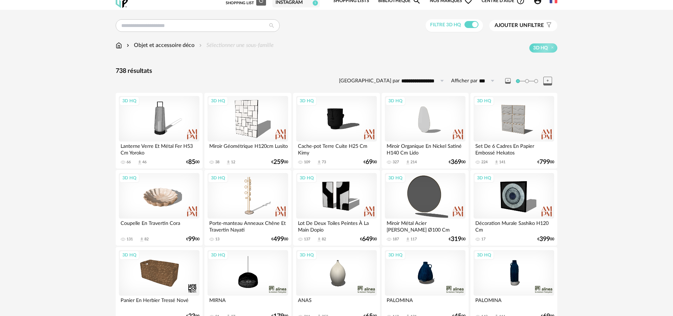
scroll to position [7, 0]
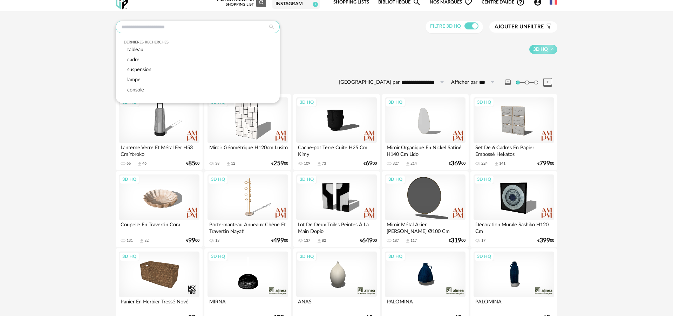
click at [167, 28] on input "text" at bounding box center [198, 27] width 164 height 13
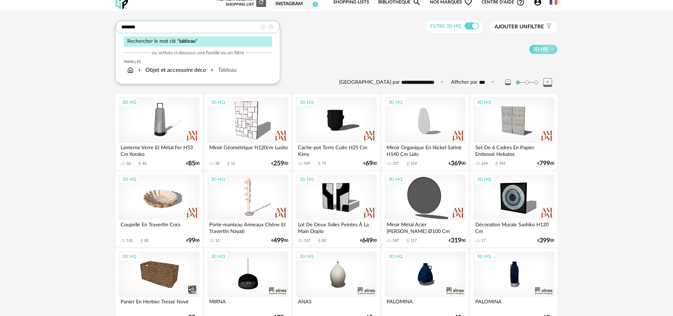
type input "*******"
type input "**********"
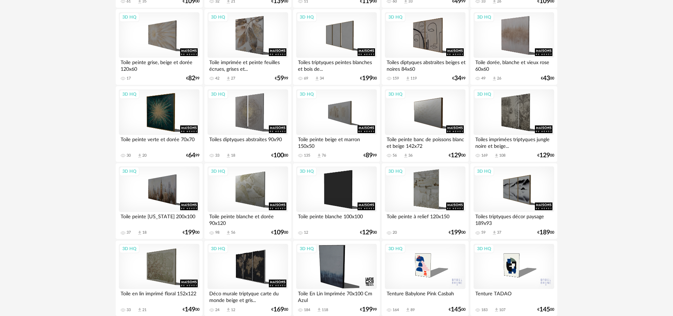
scroll to position [908, 0]
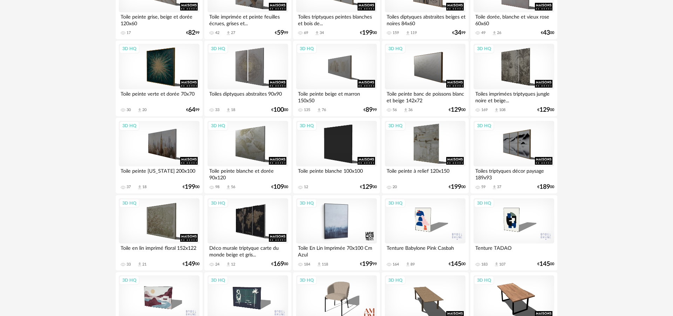
click at [328, 226] on div "3D HQ" at bounding box center [336, 221] width 81 height 46
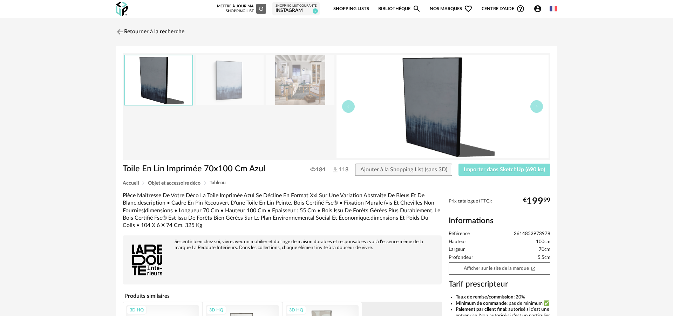
click at [537, 173] on button "Importer dans SketchUp (690 ko)" at bounding box center [504, 170] width 92 height 13
click at [120, 32] on img at bounding box center [119, 32] width 10 height 10
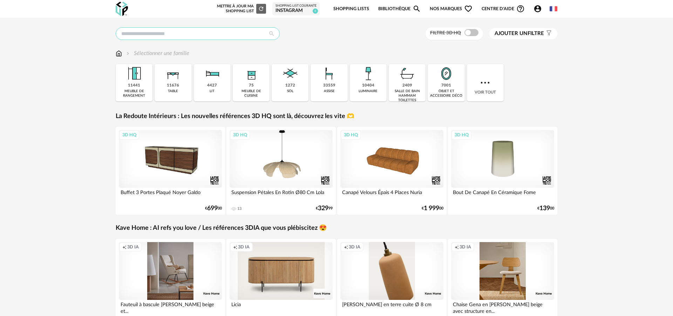
click at [214, 35] on input "text" at bounding box center [198, 33] width 164 height 13
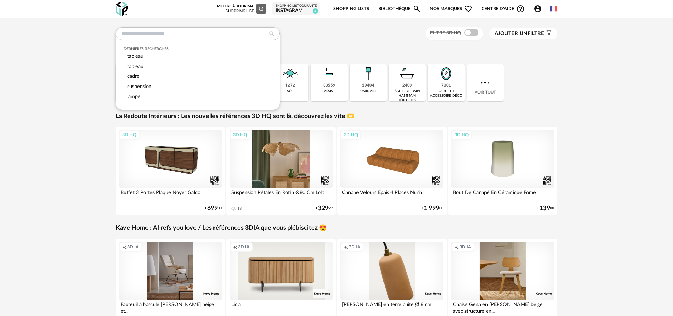
click at [267, 146] on div "3D HQ" at bounding box center [280, 159] width 103 height 58
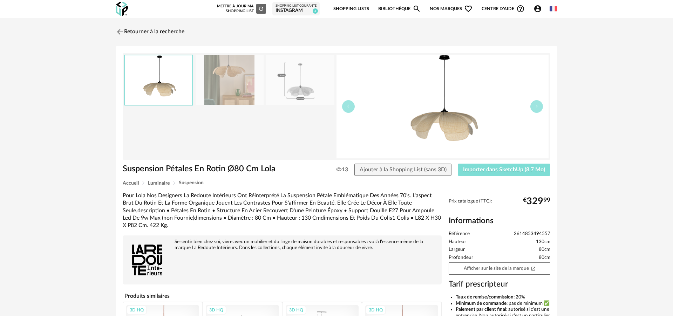
drag, startPoint x: 484, startPoint y: 179, endPoint x: 484, endPoint y: 175, distance: 3.9
click at [484, 179] on div "Suspension Pétales En Rotin Ø80 Cm Lola 13 Ajouter à la Shopping List (sans 3D)…" at bounding box center [336, 172] width 434 height 17
click at [483, 171] on span "Importer dans SketchUp (8,7 Mo)" at bounding box center [504, 170] width 82 height 6
click at [144, 32] on link "Retourner à la recherche" at bounding box center [148, 31] width 69 height 15
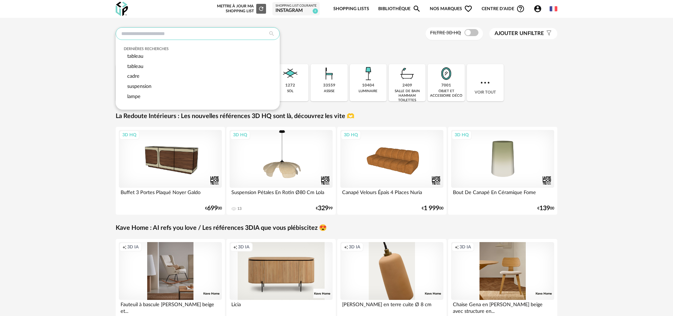
click at [190, 34] on input "text" at bounding box center [198, 33] width 164 height 13
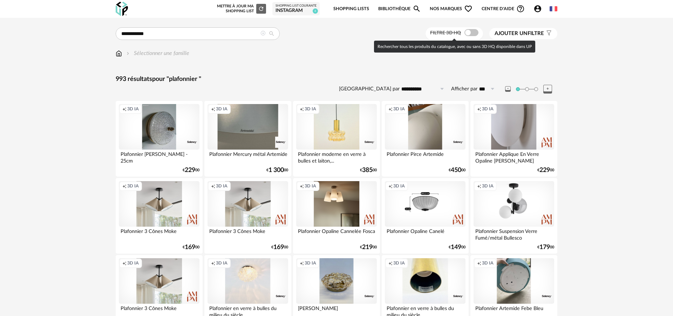
click at [464, 33] on span at bounding box center [471, 32] width 14 height 7
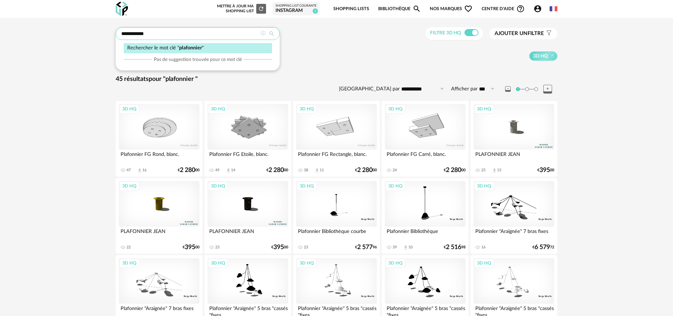
drag, startPoint x: 149, startPoint y: 34, endPoint x: 69, endPoint y: 35, distance: 79.5
type input "*****"
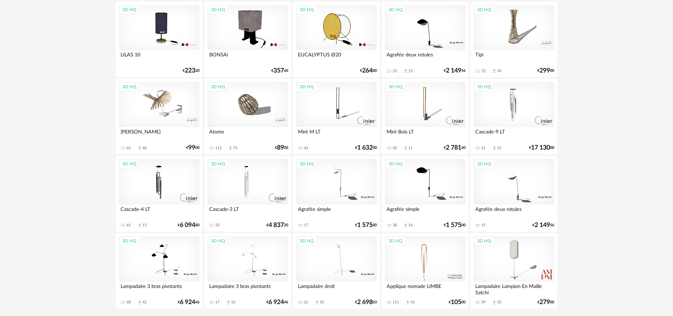
scroll to position [1378, 0]
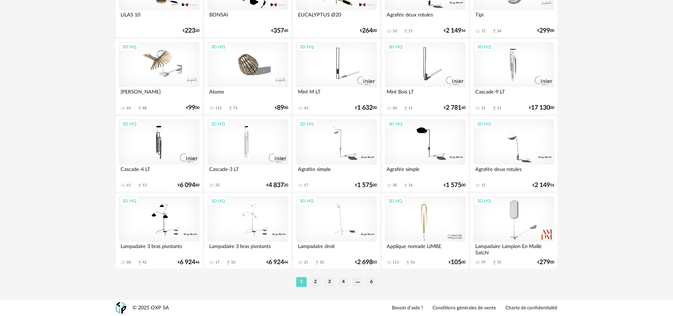
click at [314, 282] on li "2" at bounding box center [315, 282] width 11 height 10
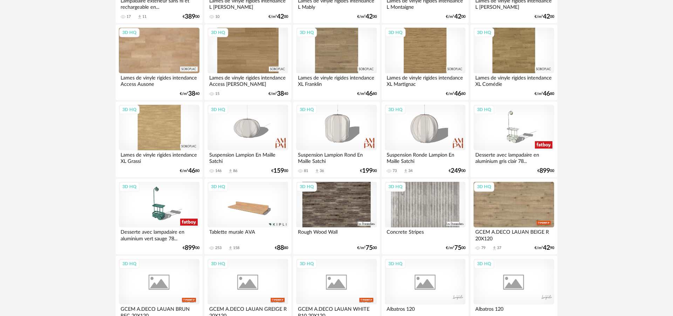
scroll to position [788, 0]
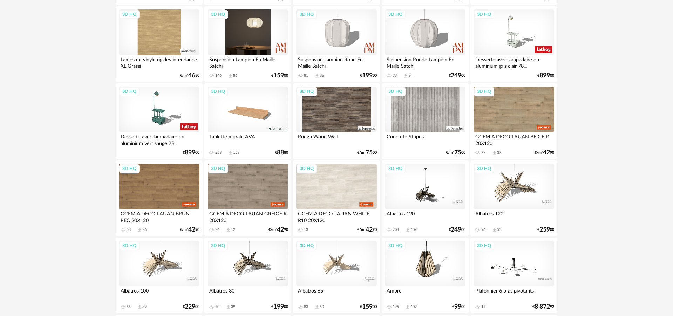
click at [247, 45] on div "3D HQ" at bounding box center [247, 32] width 81 height 46
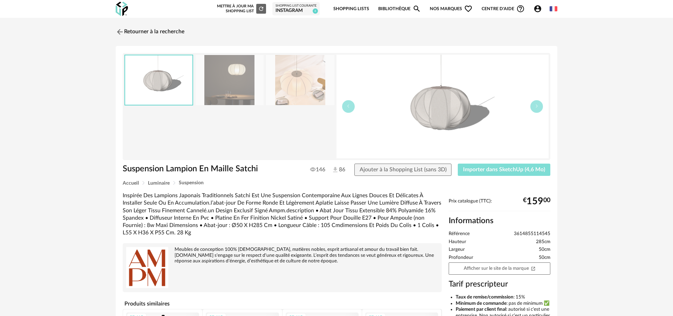
click at [503, 174] on button "Importer dans SketchUp (4,6 Mo)" at bounding box center [503, 170] width 92 height 13
click at [118, 30] on img at bounding box center [119, 32] width 10 height 10
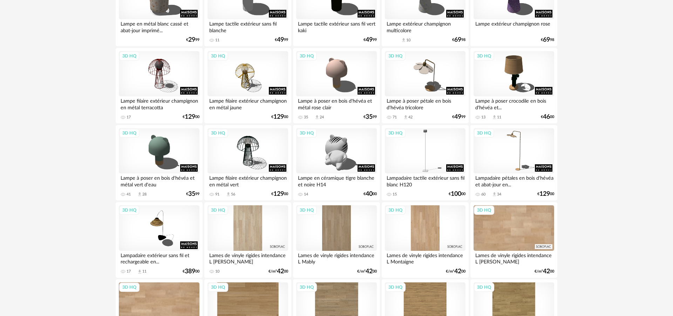
scroll to position [439, 0]
click at [420, 72] on div "3D HQ" at bounding box center [425, 74] width 81 height 46
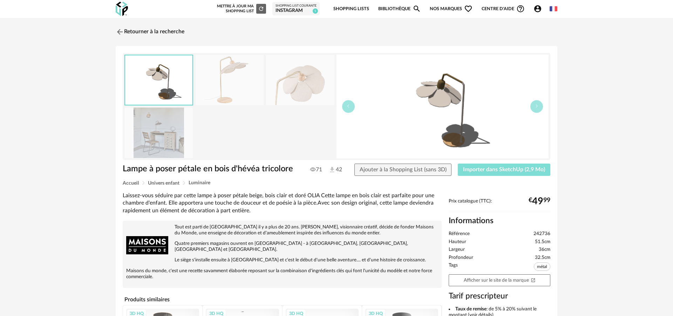
click at [500, 171] on span "Importer dans SketchUp (2,9 Mo)" at bounding box center [504, 170] width 82 height 6
click at [176, 34] on link "Retourner à la recherche" at bounding box center [148, 31] width 69 height 15
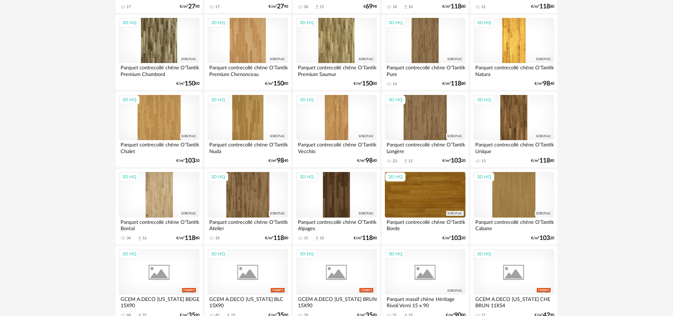
scroll to position [1378, 0]
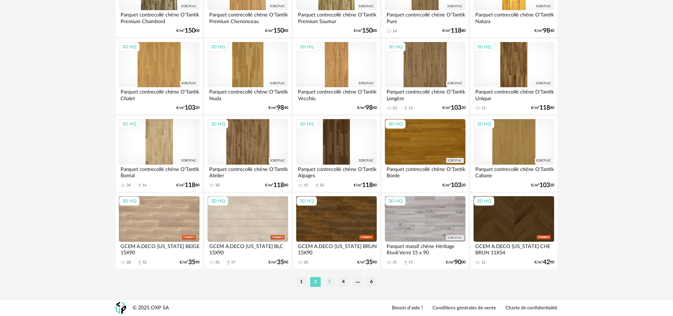
click at [332, 282] on li "3" at bounding box center [329, 282] width 11 height 10
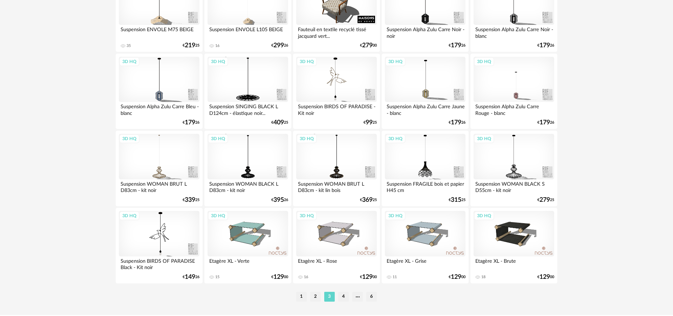
scroll to position [1363, 0]
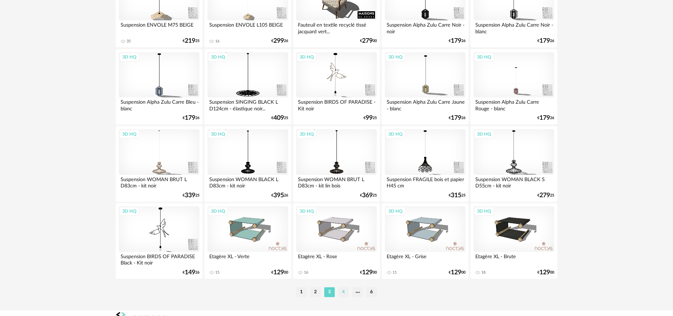
click at [344, 297] on li "4" at bounding box center [343, 292] width 11 height 10
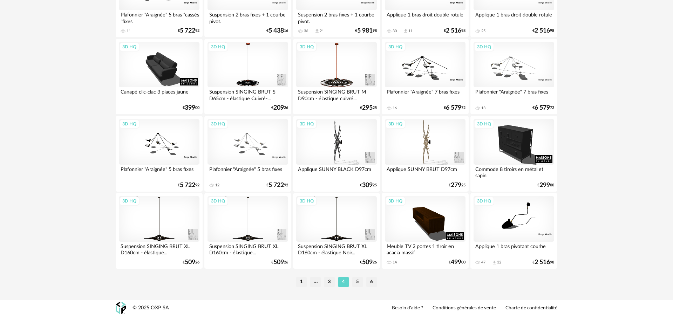
scroll to position [1378, 0]
click at [357, 280] on li "5" at bounding box center [357, 282] width 11 height 10
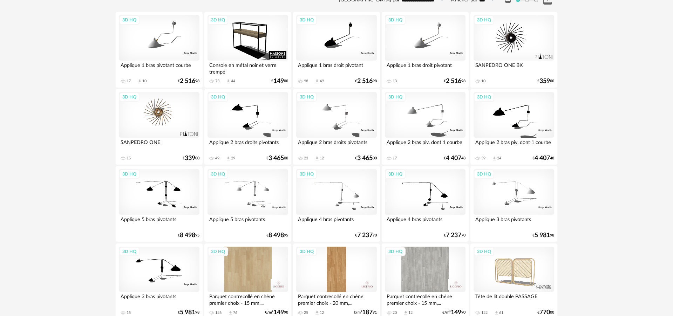
scroll to position [81, 0]
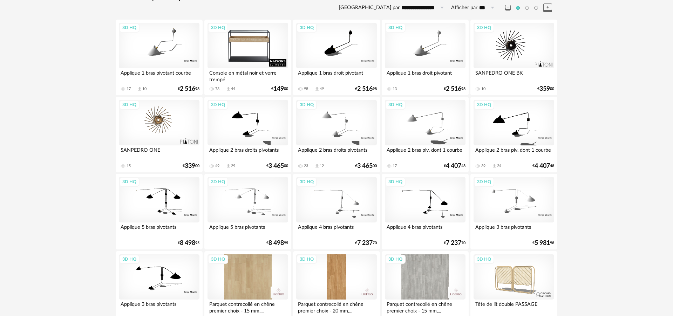
click at [265, 43] on div "3D HQ" at bounding box center [247, 46] width 81 height 46
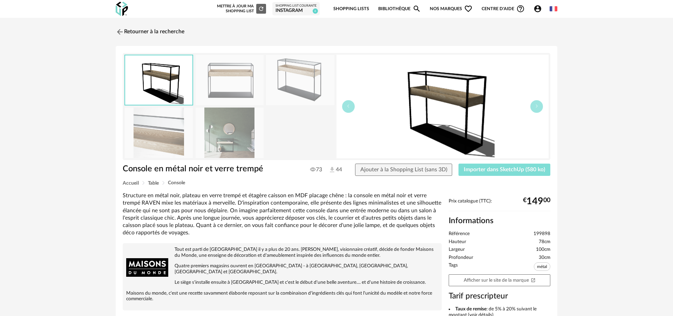
click at [494, 171] on span "Importer dans SketchUp (580 ko)" at bounding box center [503, 170] width 81 height 6
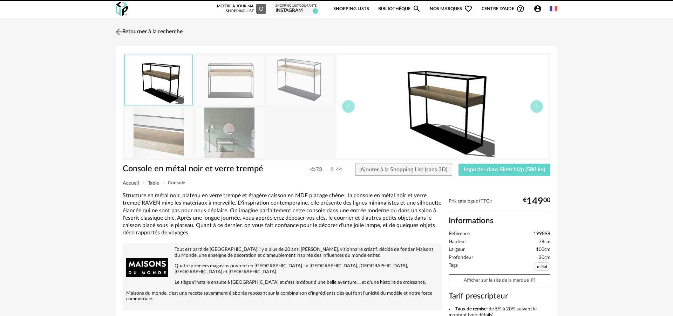
click at [125, 31] on link "Retourner à la recherche" at bounding box center [148, 31] width 69 height 15
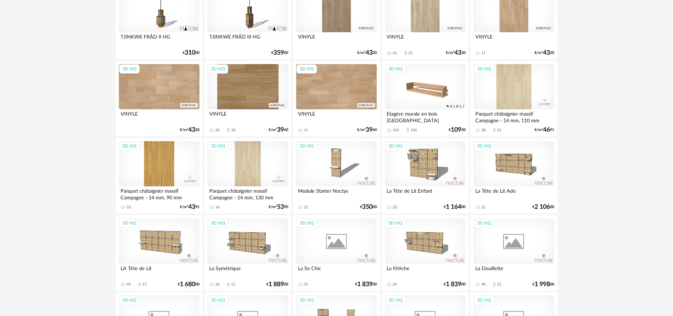
scroll to position [1378, 0]
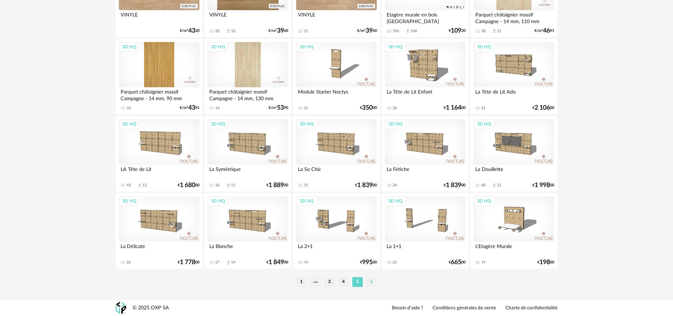
click at [372, 281] on li "6" at bounding box center [371, 282] width 11 height 10
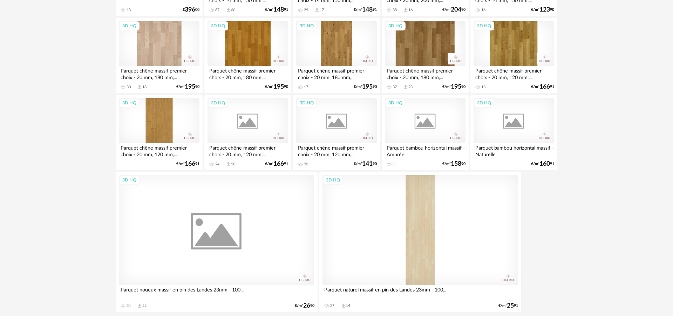
scroll to position [360, 0]
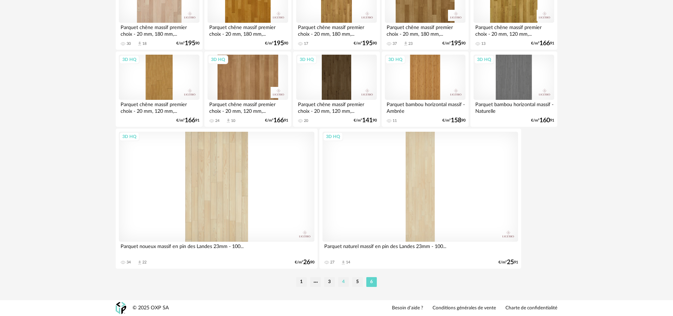
click at [341, 281] on li "4" at bounding box center [343, 282] width 11 height 10
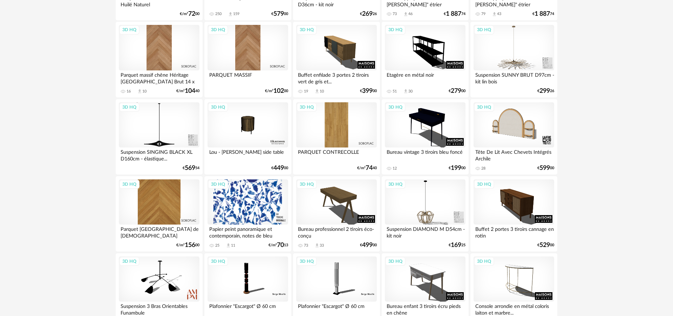
scroll to position [247, 0]
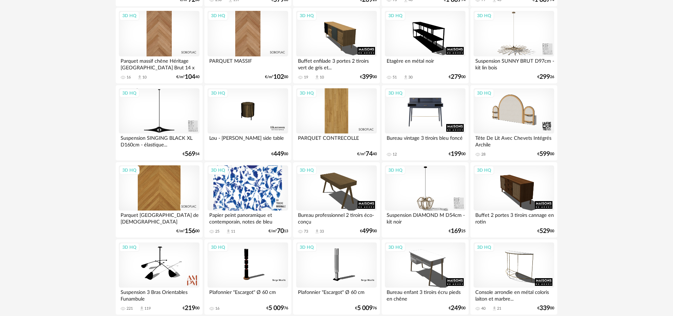
click at [435, 110] on div "3D HQ" at bounding box center [425, 111] width 81 height 46
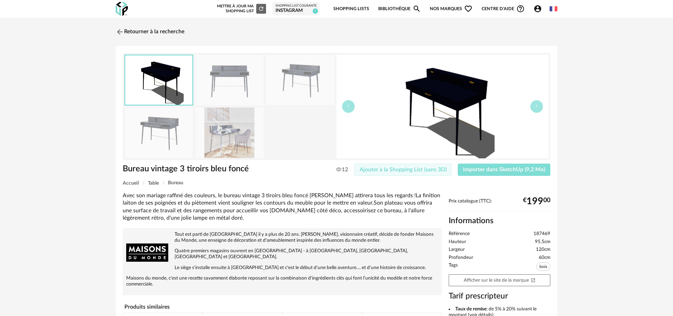
drag, startPoint x: 491, startPoint y: 170, endPoint x: 426, endPoint y: 176, distance: 65.1
click at [491, 170] on span "Importer dans SketchUp (9,2 Mo)" at bounding box center [504, 170] width 82 height 6
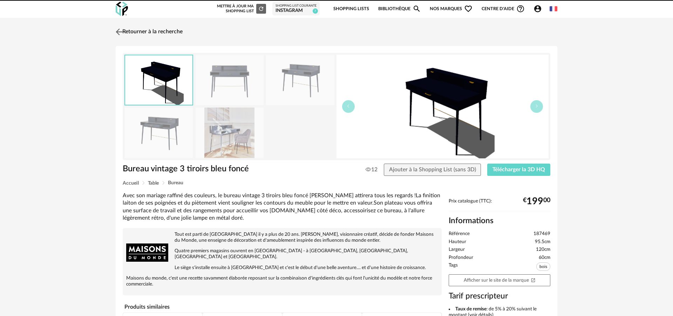
click at [121, 32] on img at bounding box center [119, 32] width 10 height 10
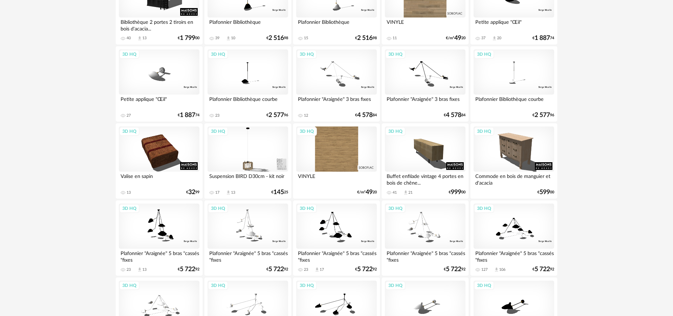
scroll to position [1058, 0]
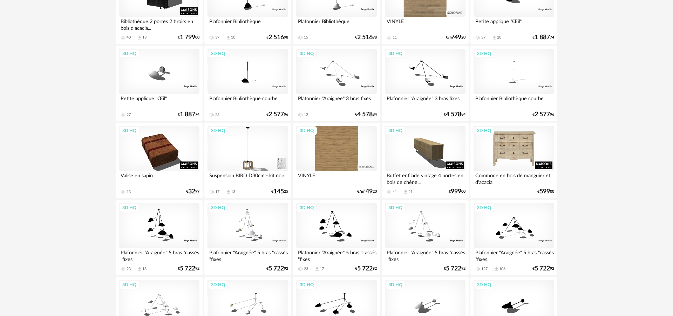
click at [523, 152] on div "3D HQ" at bounding box center [513, 149] width 81 height 46
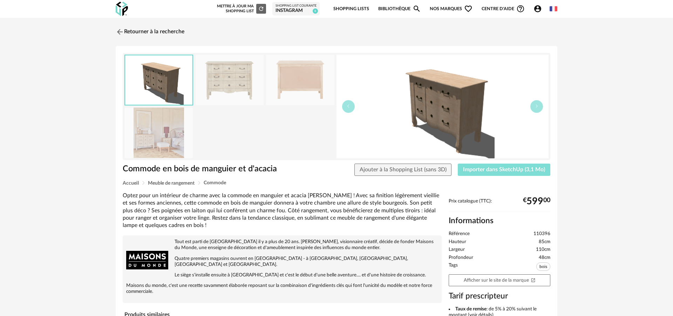
click at [479, 166] on button "Importer dans SketchUp (3,1 Mo)" at bounding box center [503, 170] width 92 height 13
drag, startPoint x: 134, startPoint y: 30, endPoint x: 188, endPoint y: 51, distance: 57.9
click at [134, 30] on link "Retourner à la recherche" at bounding box center [150, 31] width 69 height 15
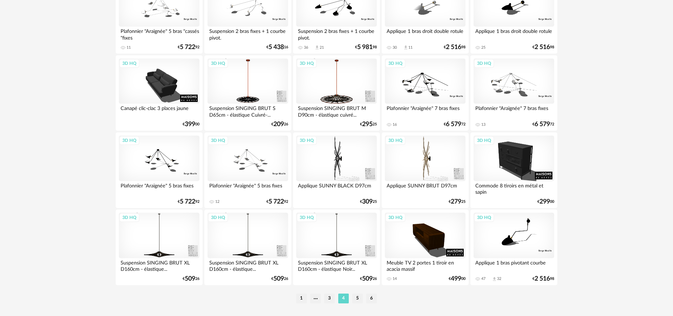
scroll to position [1378, 0]
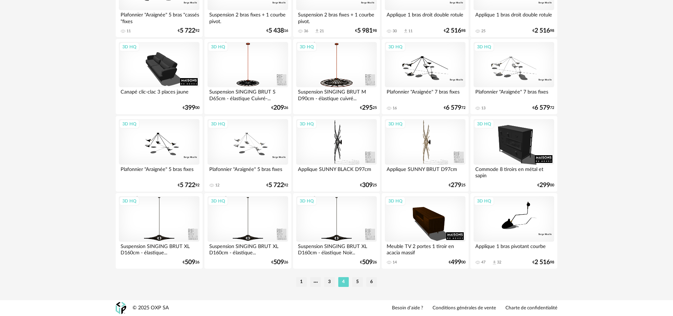
click at [331, 284] on li "3" at bounding box center [329, 282] width 11 height 10
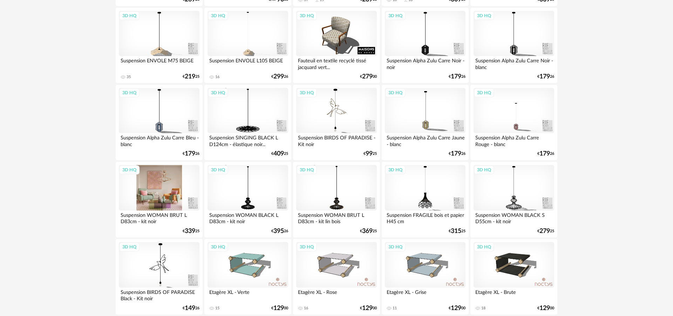
scroll to position [1378, 0]
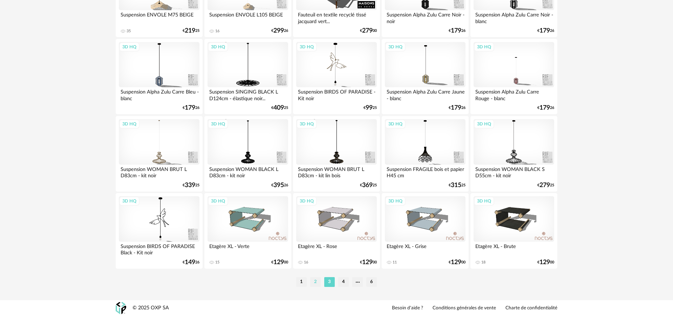
click at [317, 281] on li "2" at bounding box center [315, 282] width 11 height 10
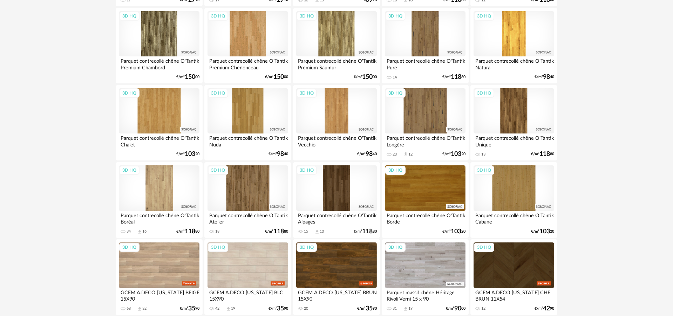
scroll to position [1378, 0]
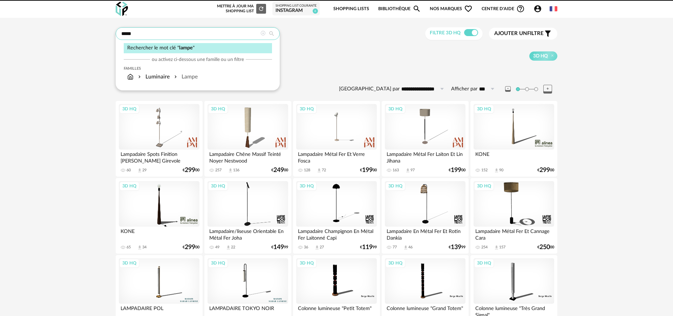
drag, startPoint x: 133, startPoint y: 33, endPoint x: 86, endPoint y: 31, distance: 47.3
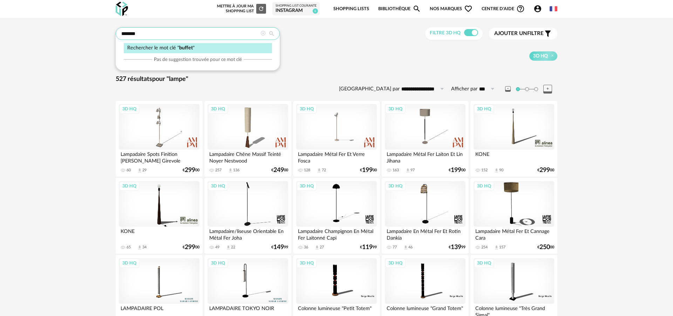
type input "******"
type input "**********"
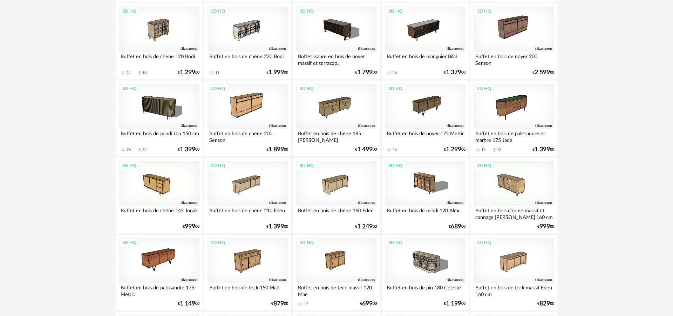
scroll to position [257, 0]
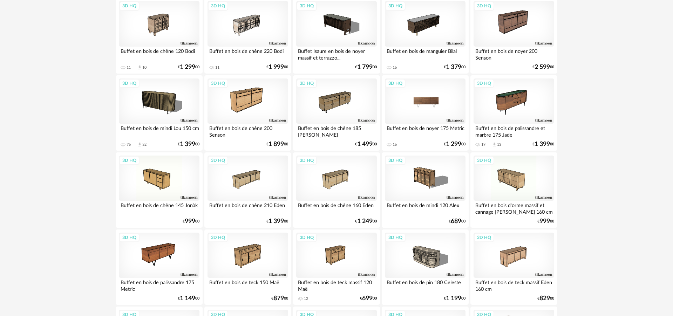
drag, startPoint x: 413, startPoint y: 106, endPoint x: 413, endPoint y: 111, distance: 4.2
click at [413, 106] on div "3D HQ" at bounding box center [425, 101] width 81 height 46
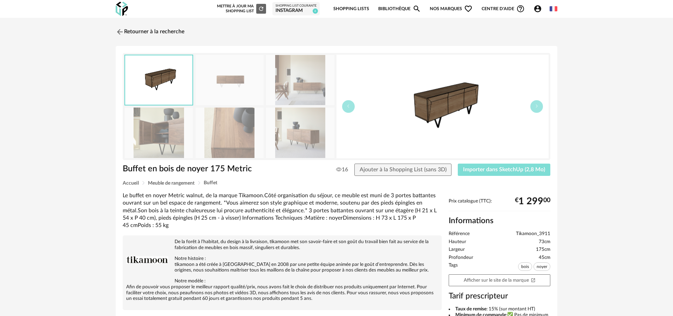
click at [510, 169] on span "Importer dans SketchUp (2,8 Mo)" at bounding box center [504, 170] width 82 height 6
drag, startPoint x: 142, startPoint y: 31, endPoint x: 163, endPoint y: 45, distance: 25.8
click at [142, 31] on link "Retourner à la recherche" at bounding box center [150, 31] width 69 height 15
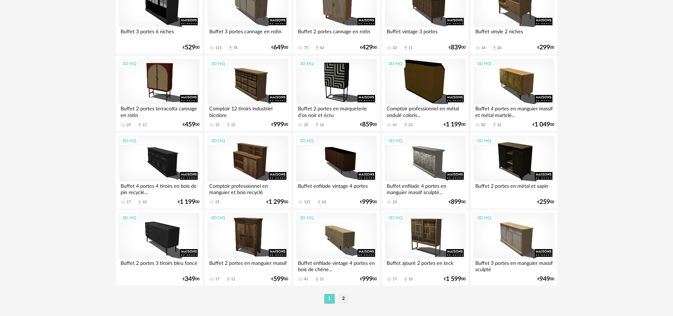
scroll to position [1378, 0]
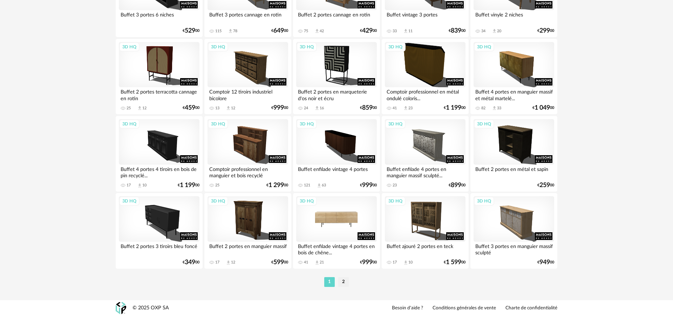
click at [333, 214] on div "3D HQ" at bounding box center [336, 219] width 81 height 46
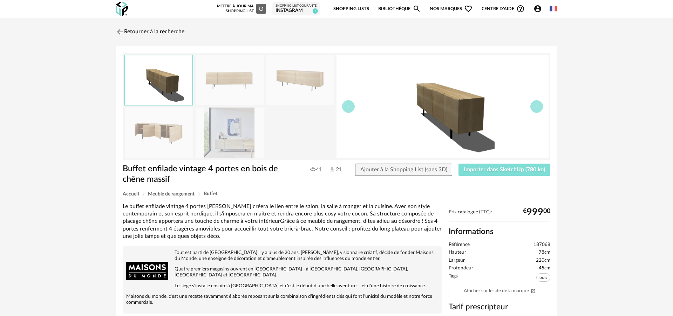
drag, startPoint x: 492, startPoint y: 171, endPoint x: 485, endPoint y: 171, distance: 7.4
click at [493, 171] on span "Importer dans SketchUp (780 ko)" at bounding box center [503, 170] width 81 height 6
click at [128, 29] on link "Retourner à la recherche" at bounding box center [148, 31] width 69 height 15
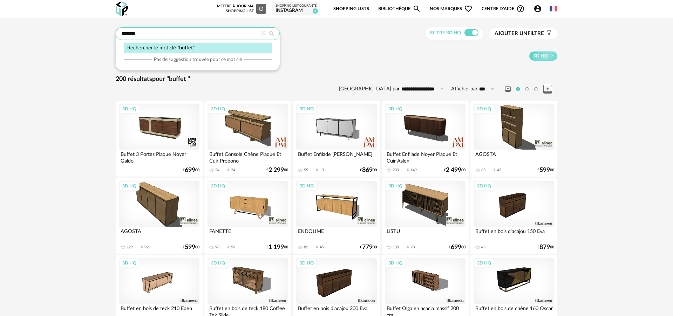
drag, startPoint x: 132, startPoint y: 28, endPoint x: 89, endPoint y: 29, distance: 43.1
type input "*******"
type input "**********"
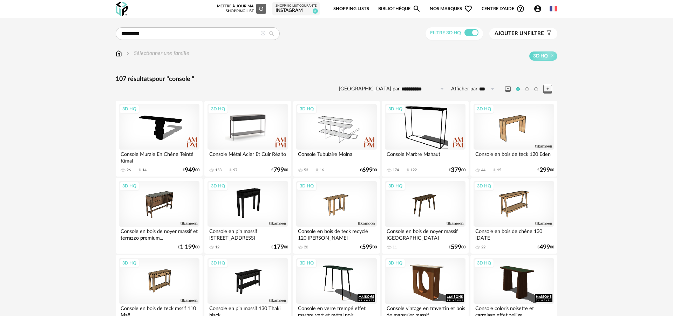
click at [268, 128] on div "3D HQ" at bounding box center [247, 127] width 81 height 46
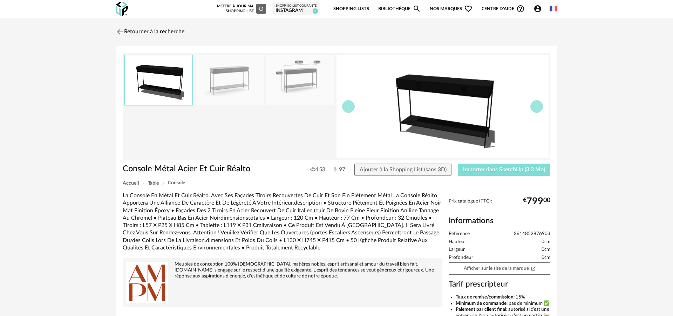
click at [468, 172] on span "Importer dans SketchUp (3,3 Mo)" at bounding box center [504, 170] width 82 height 6
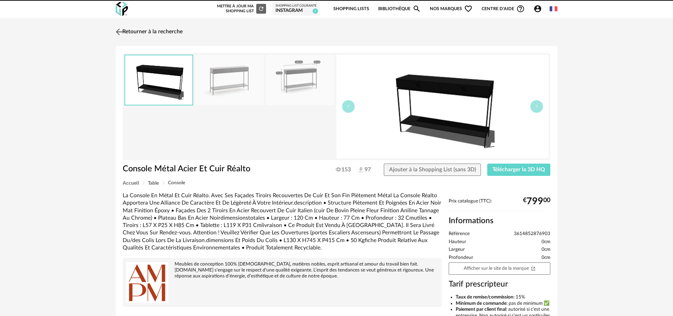
click at [136, 27] on link "Retourner à la recherche" at bounding box center [148, 31] width 69 height 15
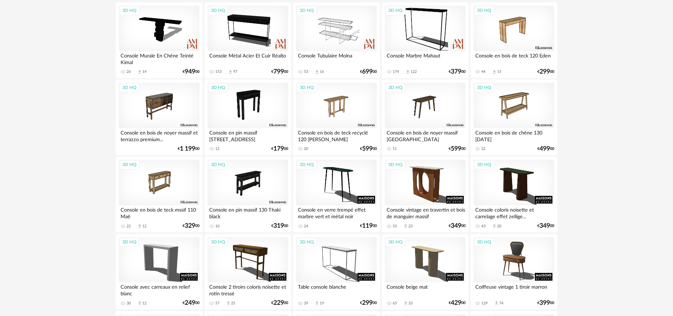
scroll to position [115, 0]
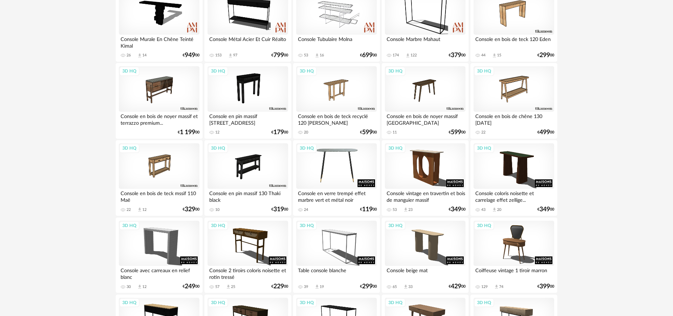
click at [343, 158] on div "3D HQ" at bounding box center [336, 166] width 81 height 46
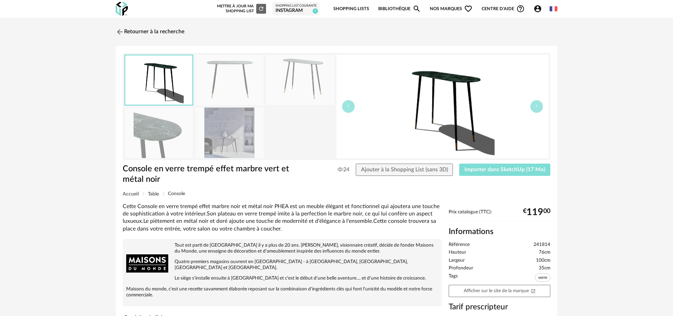
click at [490, 171] on span "Importer dans SketchUp (17 Mo)" at bounding box center [504, 170] width 81 height 6
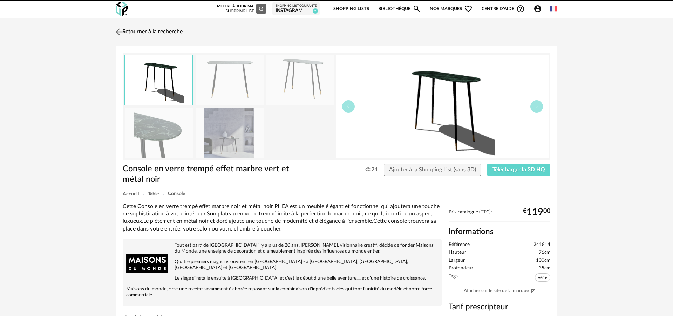
click at [124, 33] on img at bounding box center [119, 32] width 10 height 10
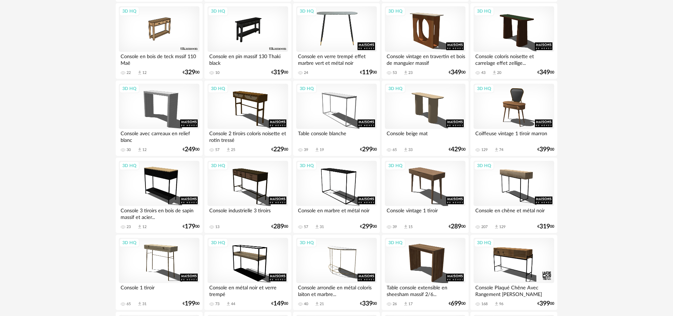
scroll to position [253, 0]
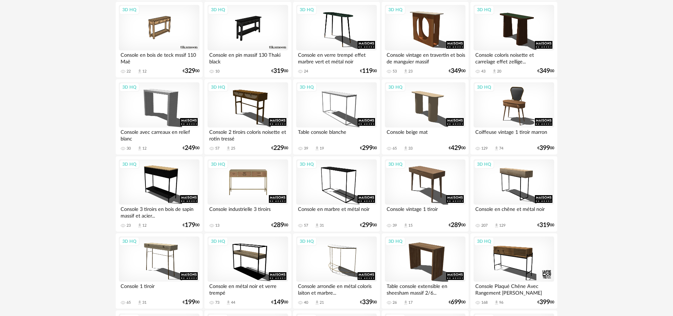
click at [260, 170] on div "3D HQ" at bounding box center [247, 182] width 81 height 46
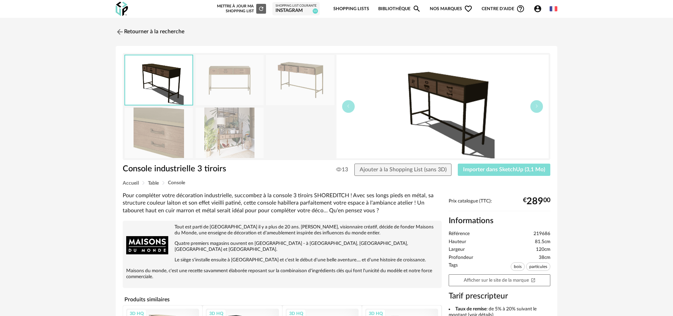
click at [521, 164] on button "Importer dans SketchUp (3,1 Mo)" at bounding box center [503, 170] width 92 height 13
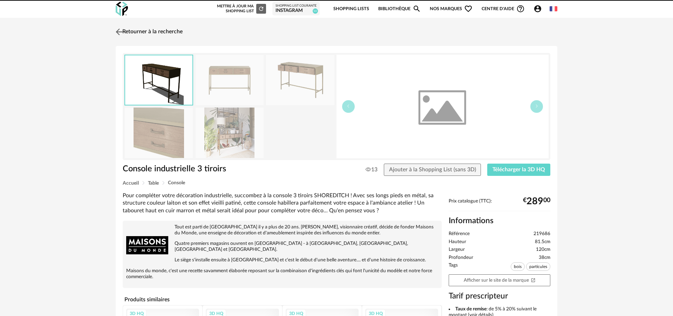
drag, startPoint x: 0, startPoint y: 0, endPoint x: 135, endPoint y: 32, distance: 138.3
click at [135, 32] on link "Retourner à la recherche" at bounding box center [148, 31] width 69 height 15
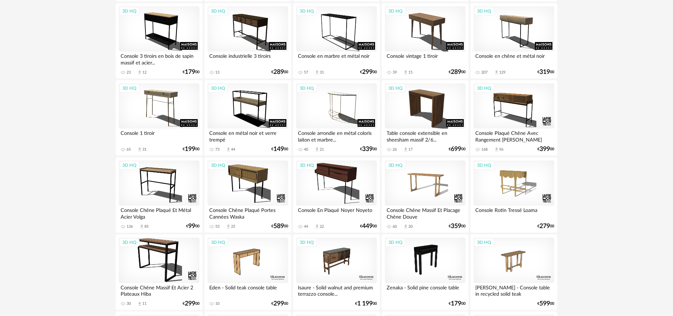
scroll to position [408, 0]
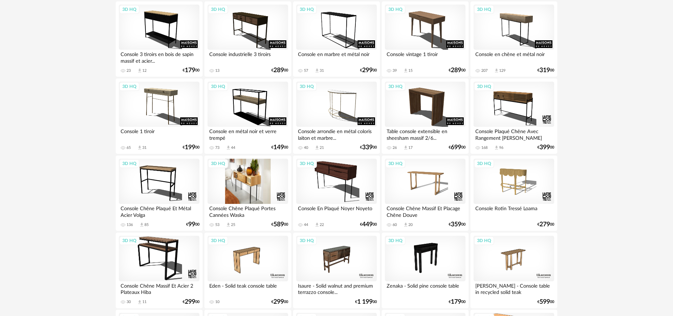
click at [230, 177] on div "3D HQ" at bounding box center [247, 182] width 81 height 46
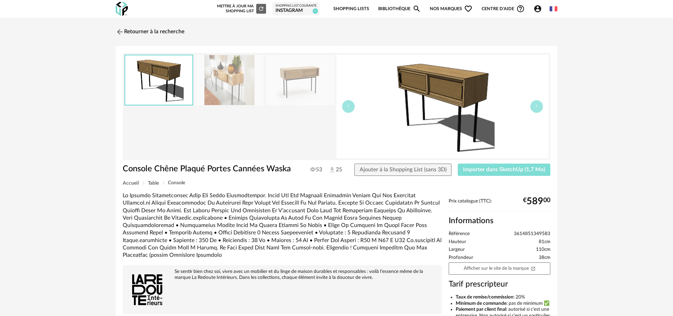
click at [490, 167] on span "Importer dans SketchUp (1,7 Mo)" at bounding box center [504, 170] width 82 height 6
click at [127, 28] on link "Retourner à la recherche" at bounding box center [148, 31] width 69 height 15
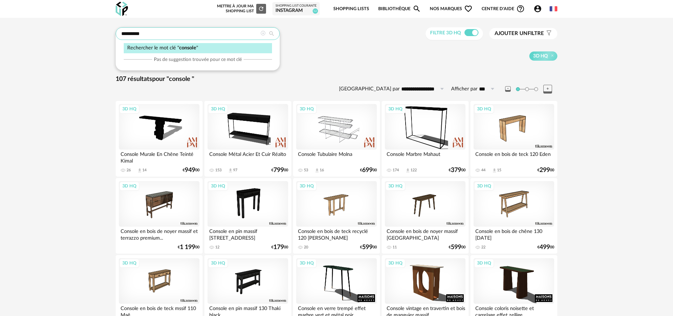
drag, startPoint x: 147, startPoint y: 36, endPoint x: 91, endPoint y: 36, distance: 56.1
type input "******"
type input "**********"
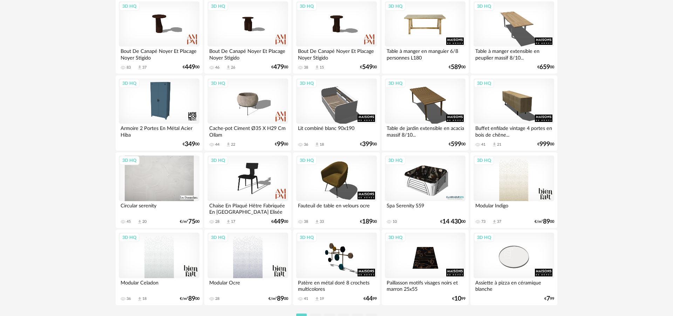
scroll to position [1378, 0]
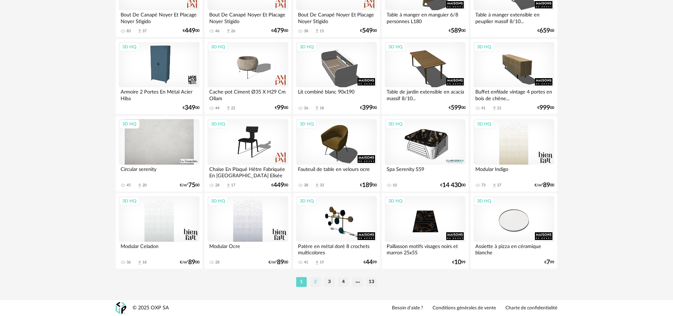
click at [315, 284] on li "2" at bounding box center [315, 282] width 11 height 10
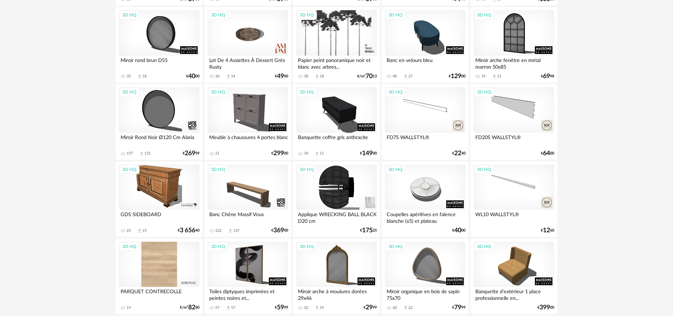
scroll to position [998, 0]
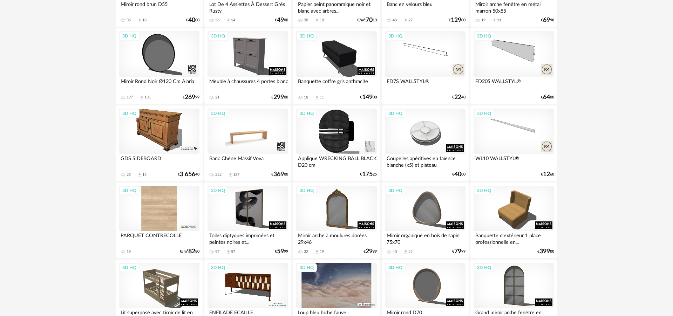
click at [243, 137] on div "3D HQ" at bounding box center [247, 132] width 81 height 46
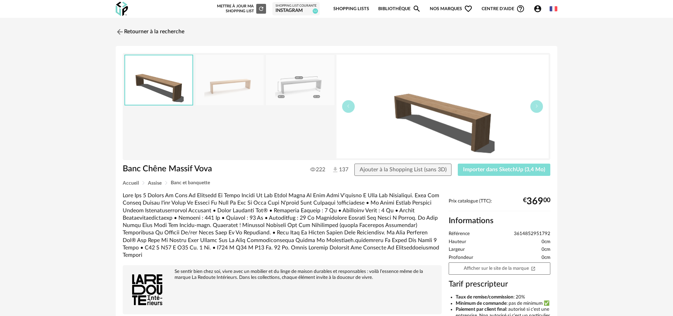
click at [504, 170] on span "Importer dans SketchUp (3,4 Mo)" at bounding box center [504, 170] width 82 height 6
click at [135, 32] on link "Retourner à la recherche" at bounding box center [148, 31] width 69 height 15
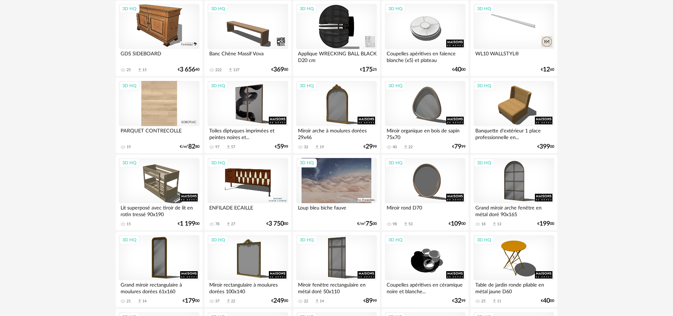
scroll to position [1104, 0]
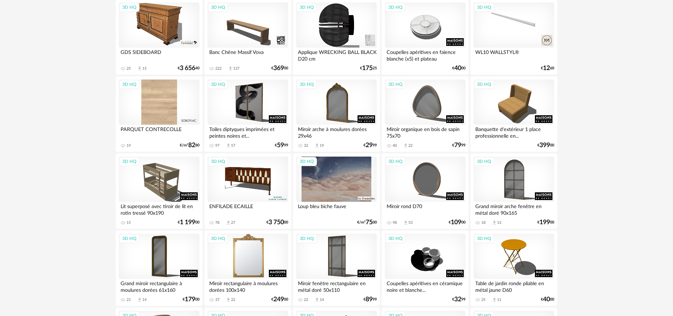
click at [251, 271] on div "3D HQ" at bounding box center [247, 257] width 81 height 46
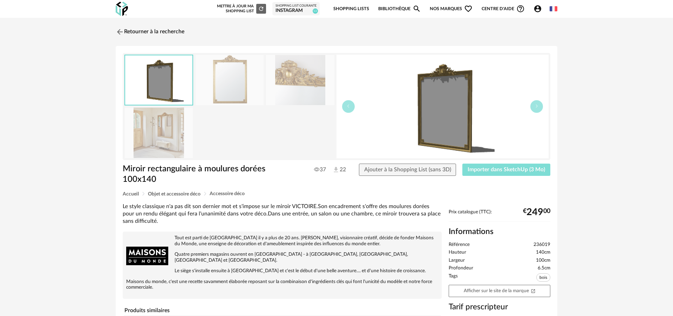
click at [507, 168] on span "Importer dans SketchUp (3 Mo)" at bounding box center [505, 170] width 77 height 6
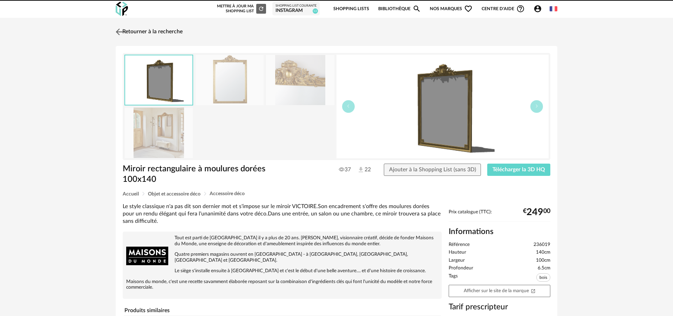
click at [136, 28] on link "Retourner à la recherche" at bounding box center [148, 31] width 69 height 15
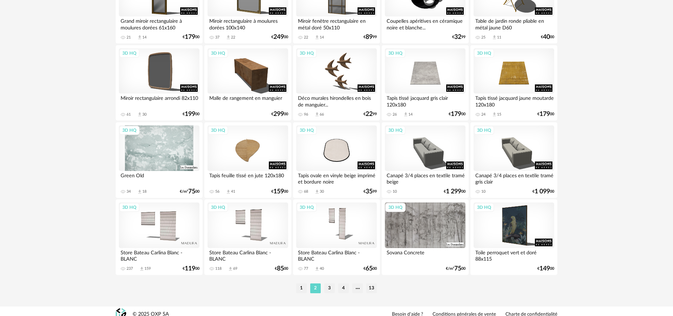
scroll to position [1378, 0]
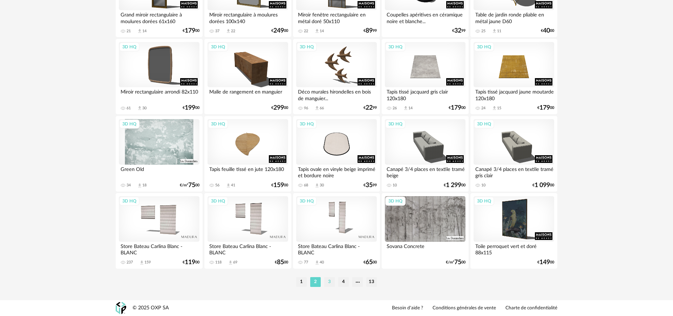
click at [330, 283] on li "3" at bounding box center [329, 282] width 11 height 10
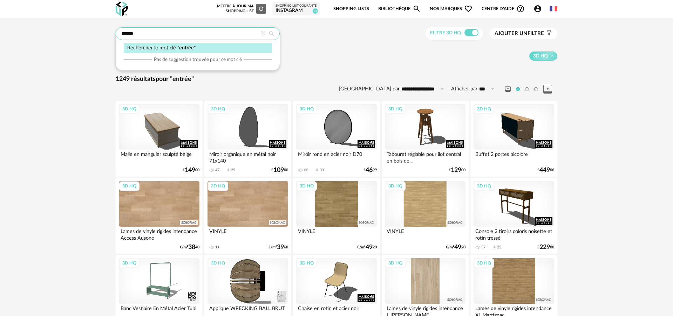
drag, startPoint x: 143, startPoint y: 35, endPoint x: 101, endPoint y: 33, distance: 42.1
type input "*****"
type input "**********"
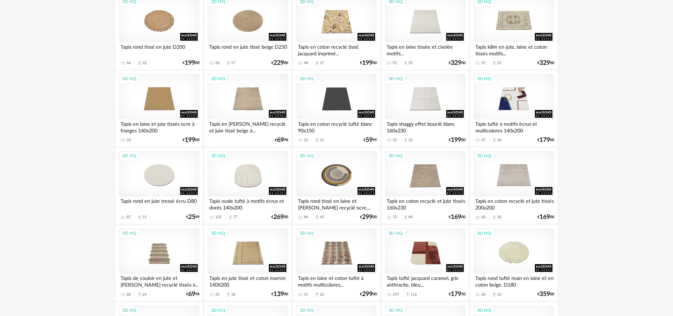
scroll to position [879, 0]
click at [254, 99] on div "3D HQ" at bounding box center [247, 97] width 81 height 46
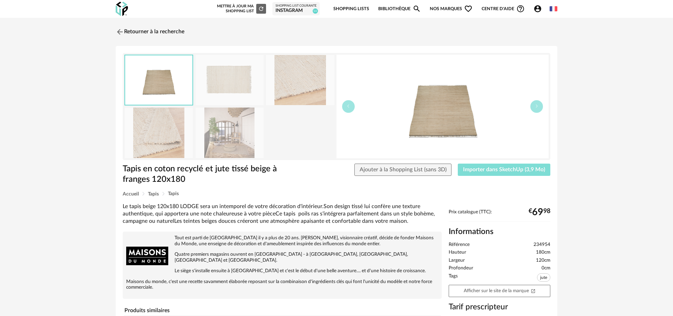
click at [517, 171] on span "Importer dans SketchUp (3,9 Mo)" at bounding box center [504, 170] width 82 height 6
click at [142, 32] on link "Retourner à la recherche" at bounding box center [148, 31] width 69 height 15
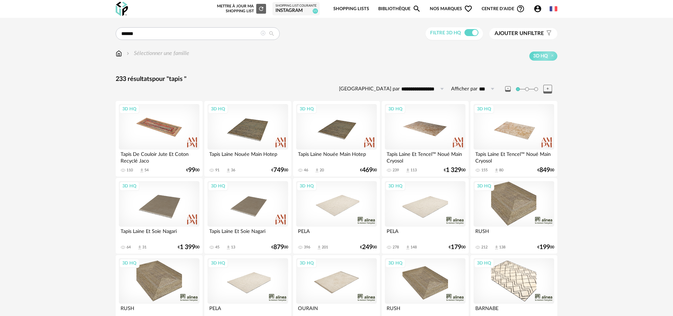
drag, startPoint x: 143, startPoint y: 36, endPoint x: 78, endPoint y: 35, distance: 64.1
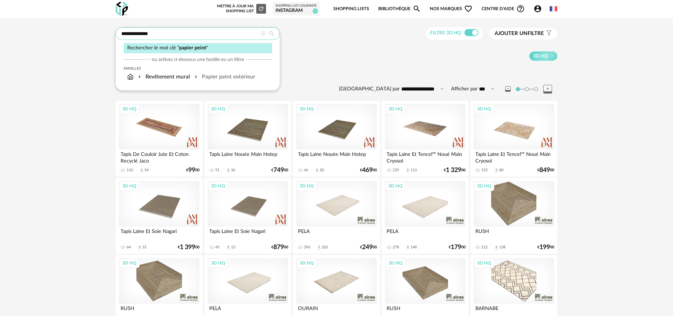
type input "**********"
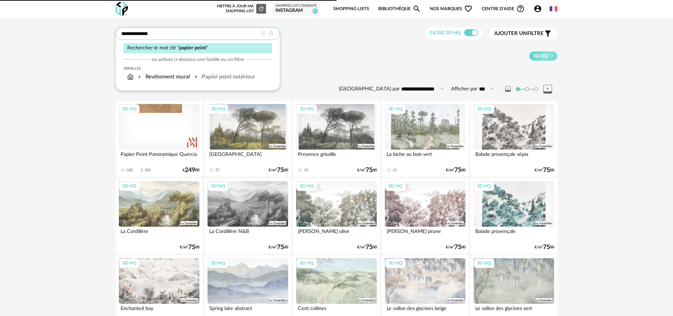
drag, startPoint x: 175, startPoint y: 34, endPoint x: 79, endPoint y: 33, distance: 96.0
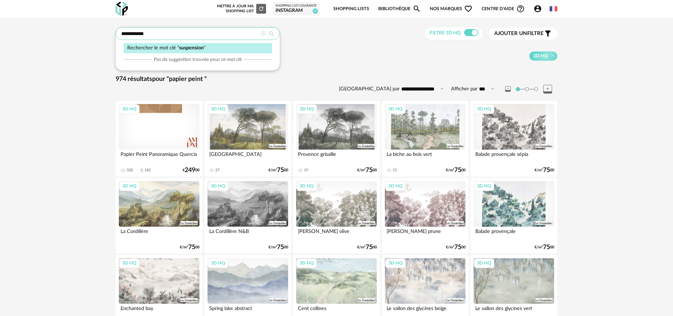
type input "**********"
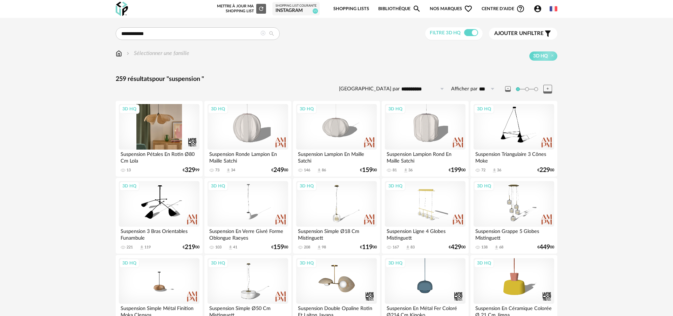
click at [157, 131] on div "3D HQ" at bounding box center [159, 127] width 81 height 46
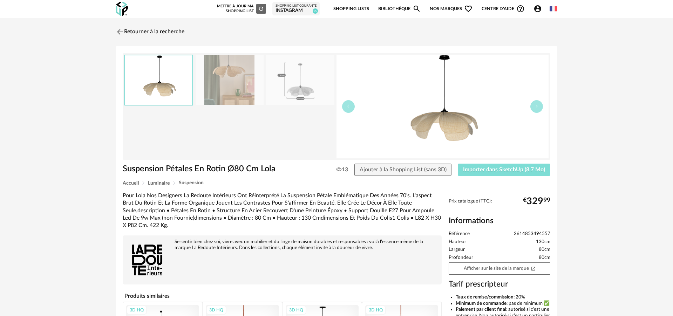
click at [511, 171] on span "Importer dans SketchUp (8,7 Mo)" at bounding box center [504, 170] width 82 height 6
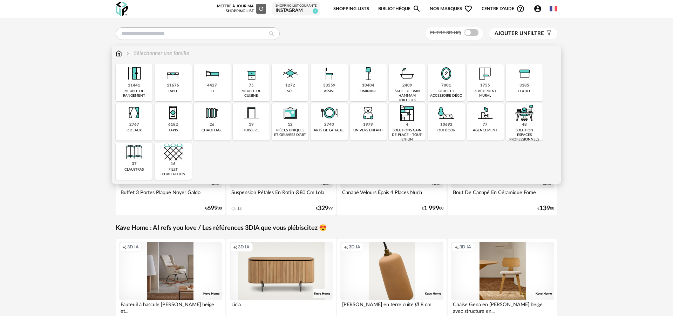
click at [457, 91] on div "objet et accessoire déco" at bounding box center [445, 93] width 33 height 9
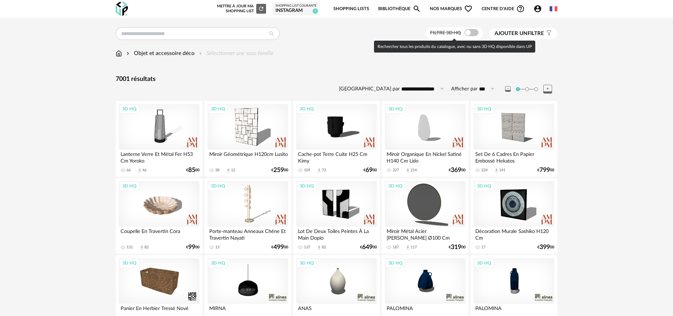
click at [466, 34] on span at bounding box center [471, 32] width 14 height 7
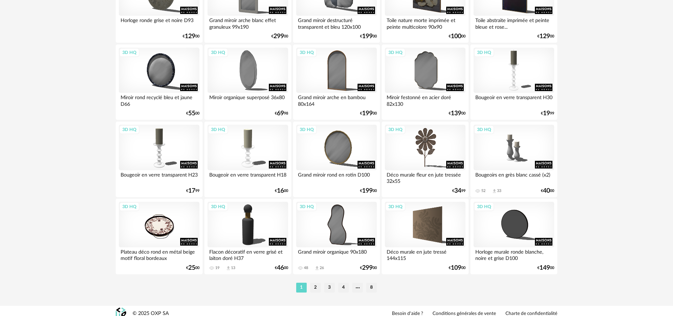
scroll to position [1378, 0]
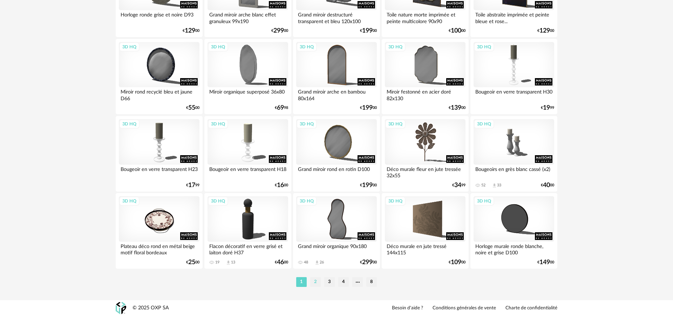
click at [316, 283] on li "2" at bounding box center [315, 282] width 11 height 10
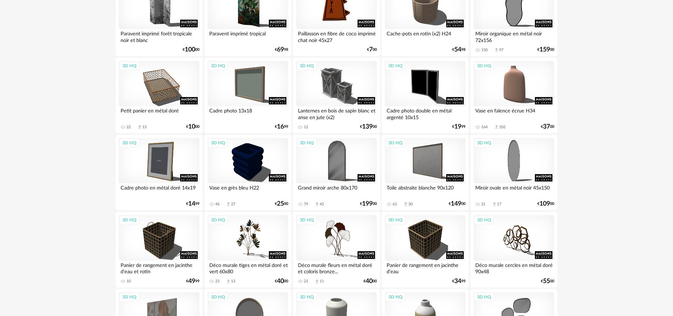
scroll to position [1378, 0]
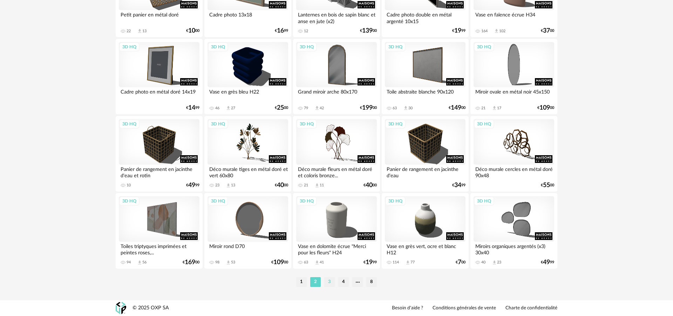
click at [330, 284] on li "3" at bounding box center [329, 282] width 11 height 10
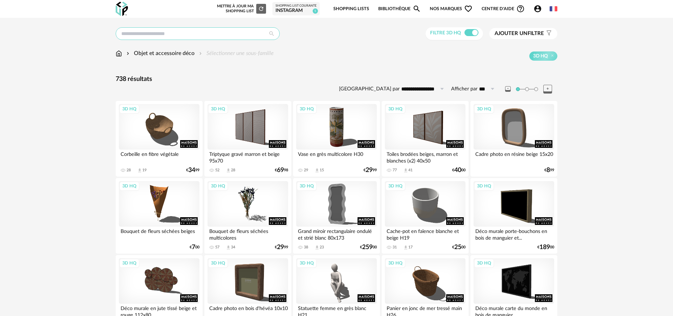
click at [205, 37] on input "text" at bounding box center [198, 33] width 164 height 13
type input "******"
type input "**********"
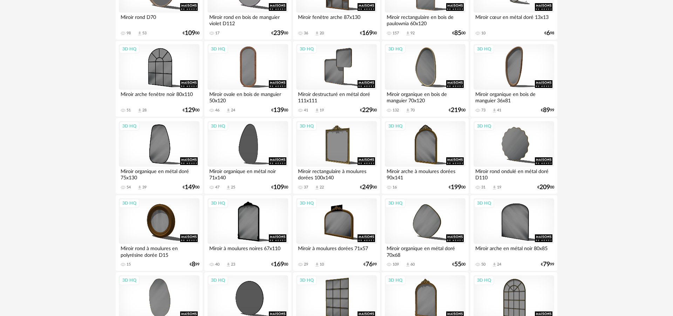
scroll to position [679, 0]
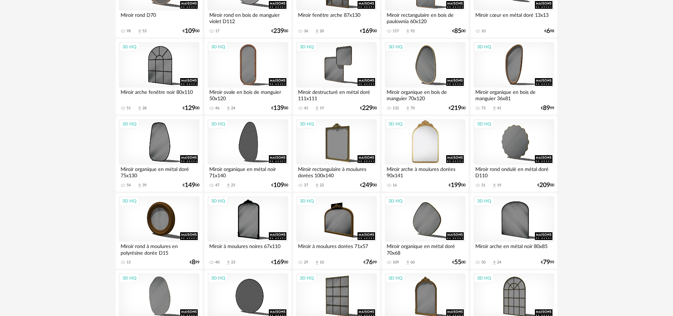
drag, startPoint x: 428, startPoint y: 152, endPoint x: 429, endPoint y: 158, distance: 5.4
click at [428, 152] on div "3D HQ" at bounding box center [425, 142] width 81 height 46
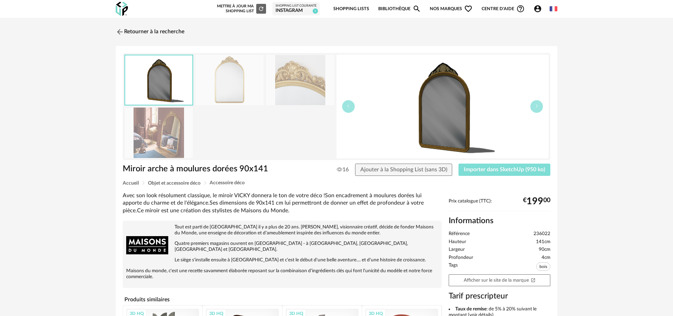
click at [521, 169] on span "Importer dans SketchUp (950 ko)" at bounding box center [503, 170] width 81 height 6
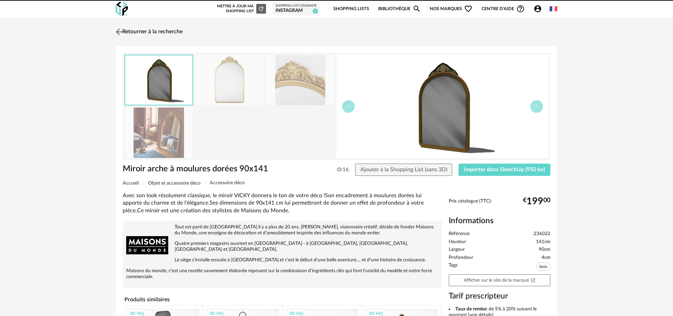
click at [128, 32] on link "Retourner à la recherche" at bounding box center [148, 31] width 69 height 15
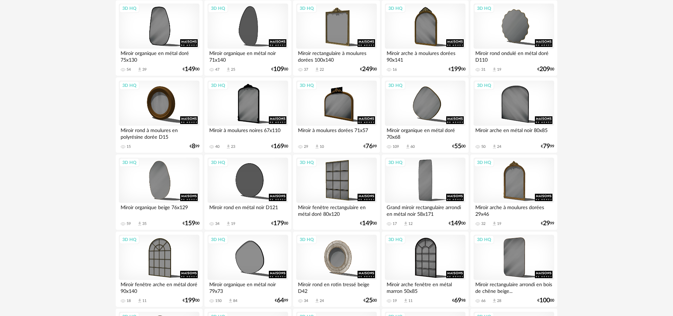
scroll to position [1182, 0]
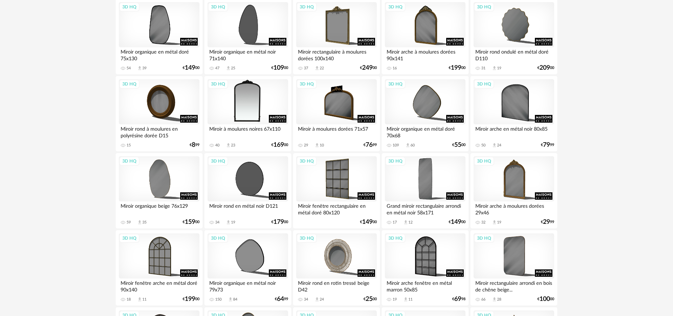
click at [243, 105] on div "3D HQ" at bounding box center [247, 102] width 81 height 46
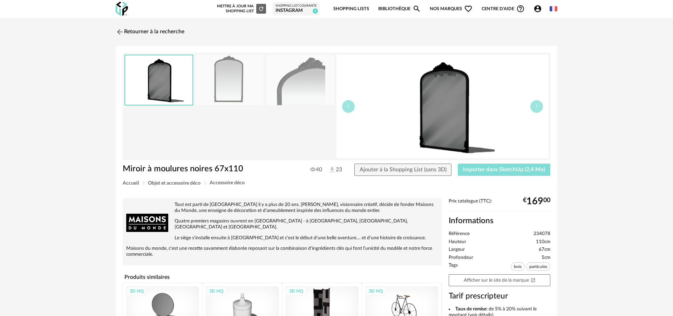
click at [483, 171] on span "Importer dans SketchUp (2,4 Mo)" at bounding box center [504, 170] width 82 height 6
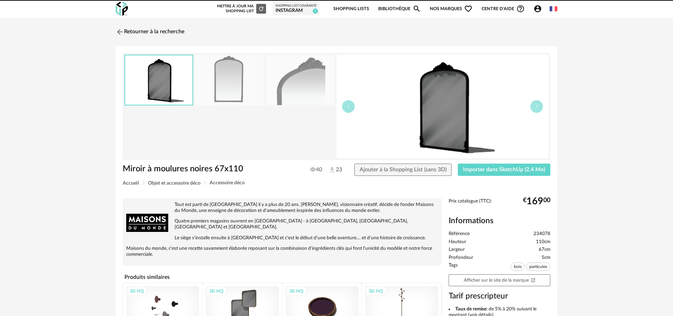
drag, startPoint x: 145, startPoint y: 30, endPoint x: 168, endPoint y: 51, distance: 31.0
click at [145, 30] on link "Retourner à la recherche" at bounding box center [150, 31] width 69 height 15
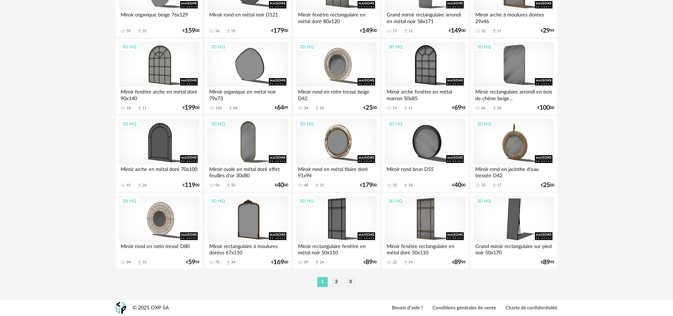
scroll to position [1376, 0]
click at [257, 224] on div "3D HQ" at bounding box center [247, 219] width 81 height 46
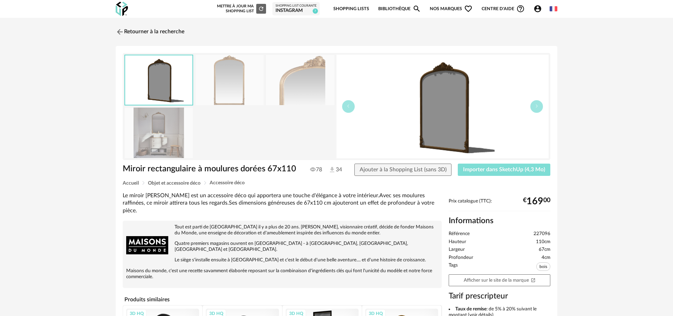
click at [514, 168] on span "Importer dans SketchUp (4,3 Mo)" at bounding box center [504, 170] width 82 height 6
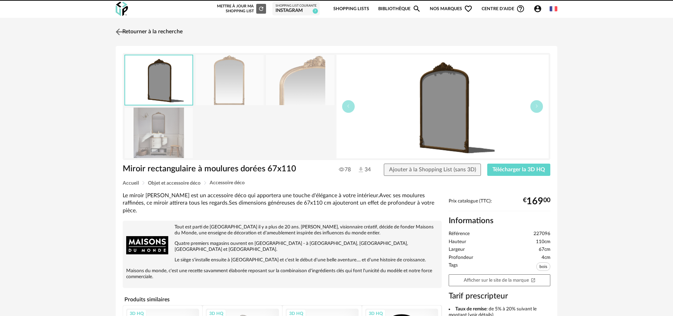
click at [155, 34] on link "Retourner à la recherche" at bounding box center [148, 31] width 69 height 15
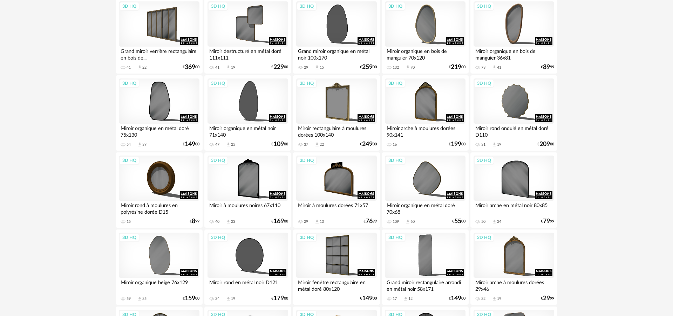
scroll to position [1106, 0]
click at [337, 100] on div "3D HQ" at bounding box center [336, 101] width 81 height 46
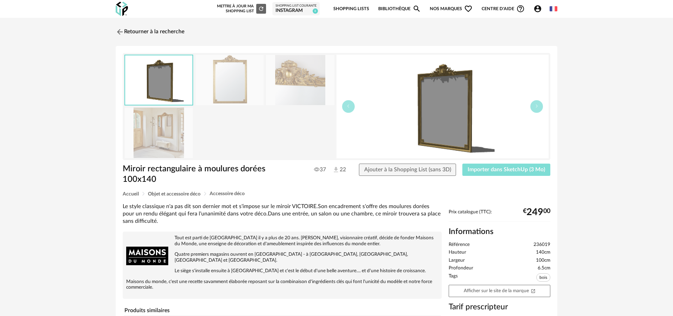
click at [485, 171] on span "Importer dans SketchUp (3 Mo)" at bounding box center [505, 170] width 77 height 6
